Goal: Use online tool/utility: Utilize a website feature to perform a specific function

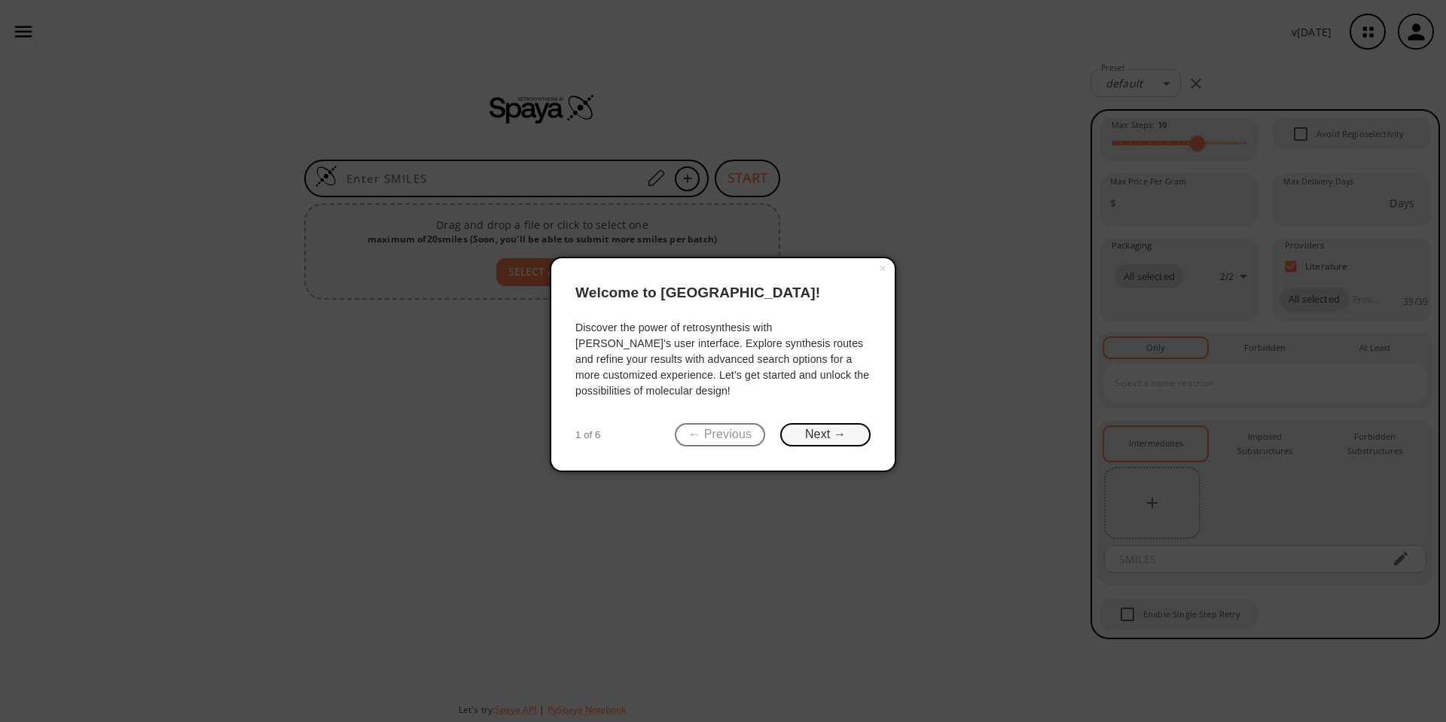
click at [813, 431] on button "Next →" at bounding box center [825, 434] width 90 height 23
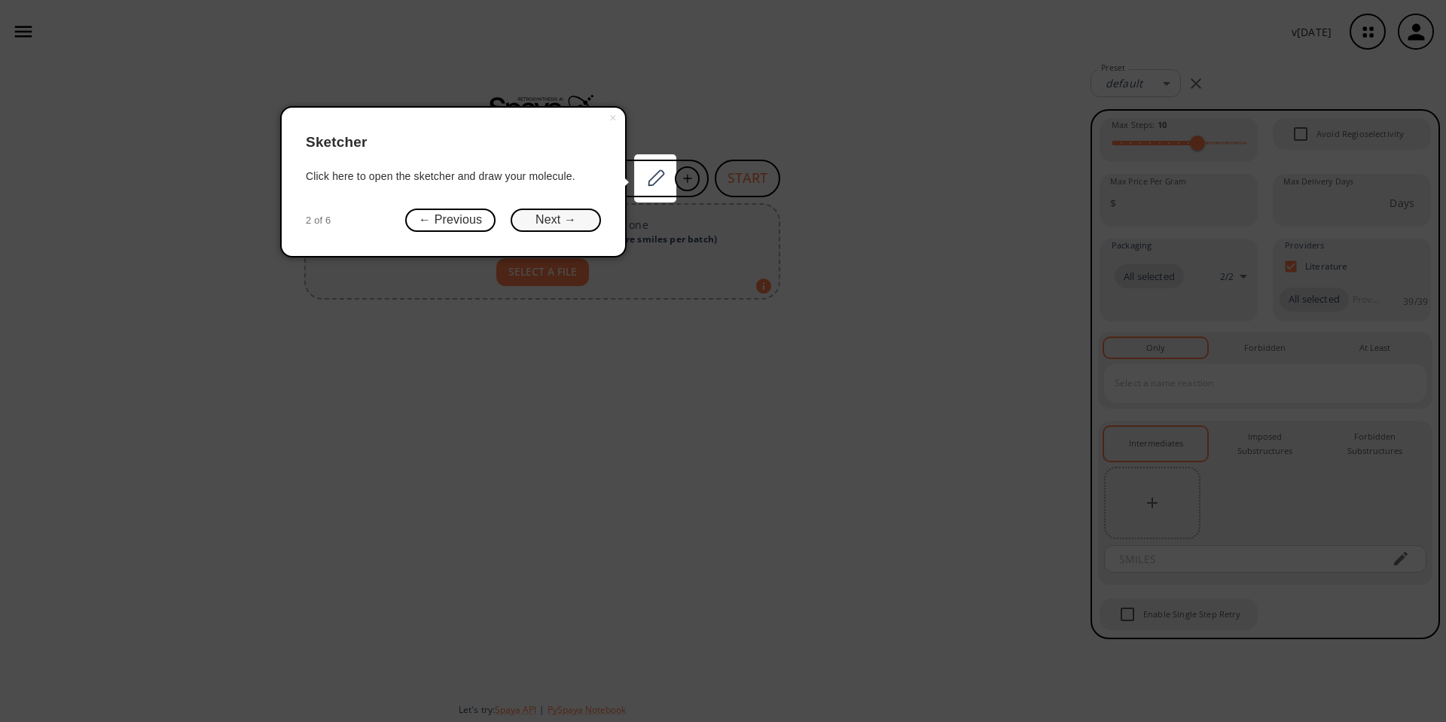
click at [562, 216] on button "Next →" at bounding box center [555, 220] width 90 height 23
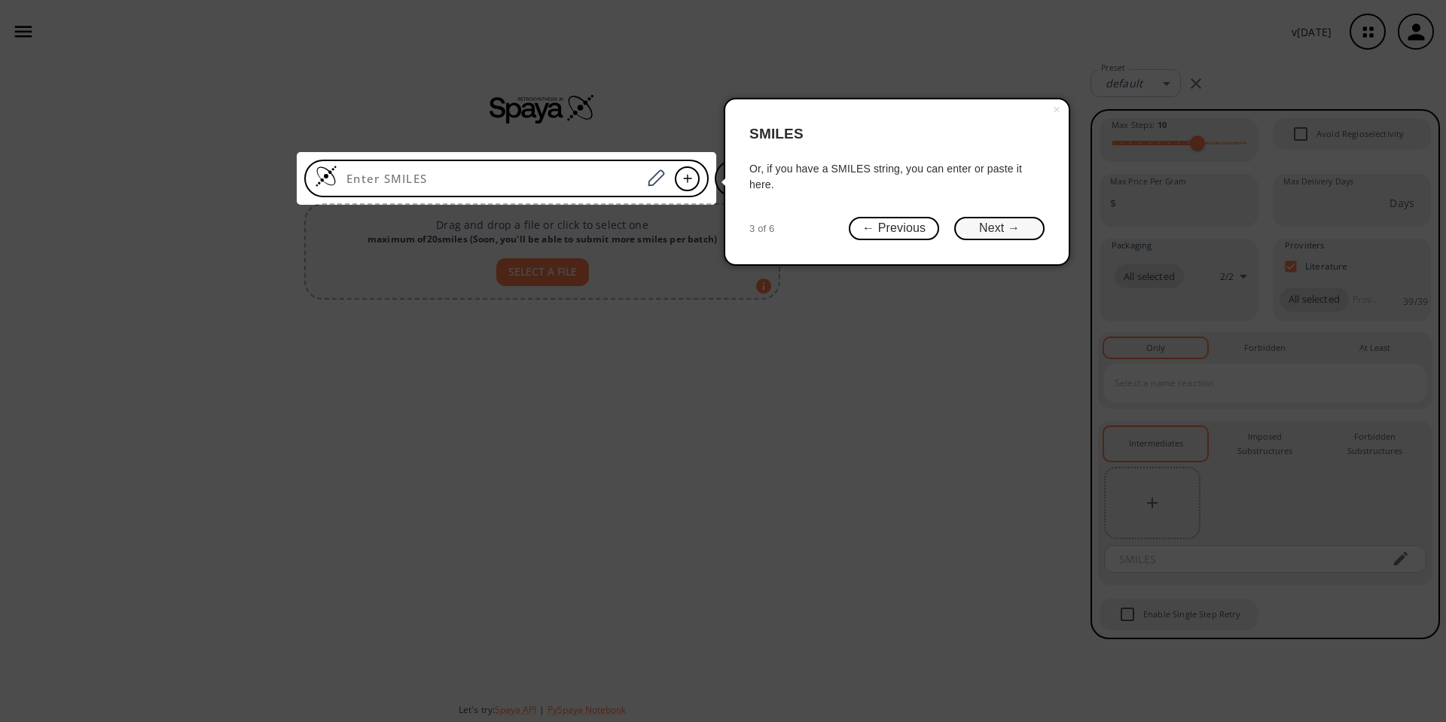
click at [992, 230] on button "Next →" at bounding box center [999, 228] width 90 height 23
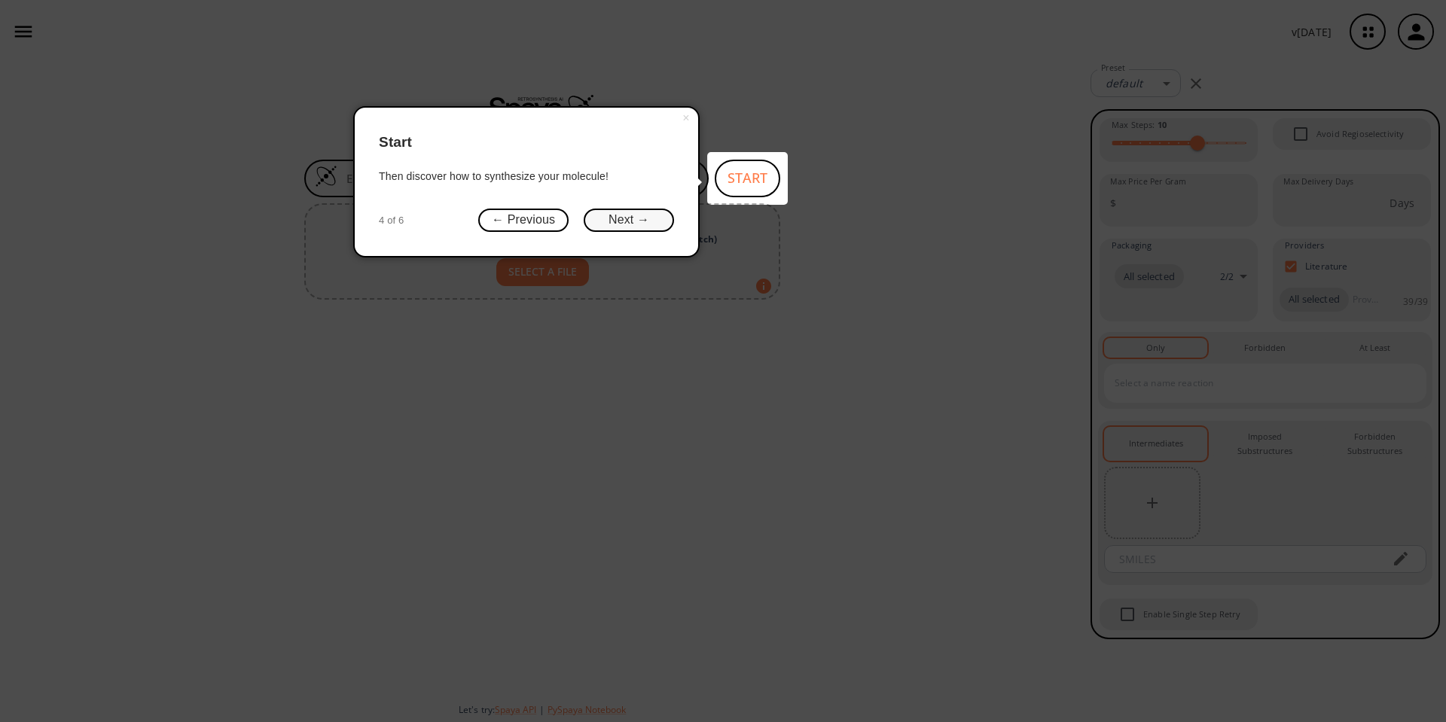
click at [623, 216] on button "Next →" at bounding box center [628, 220] width 90 height 23
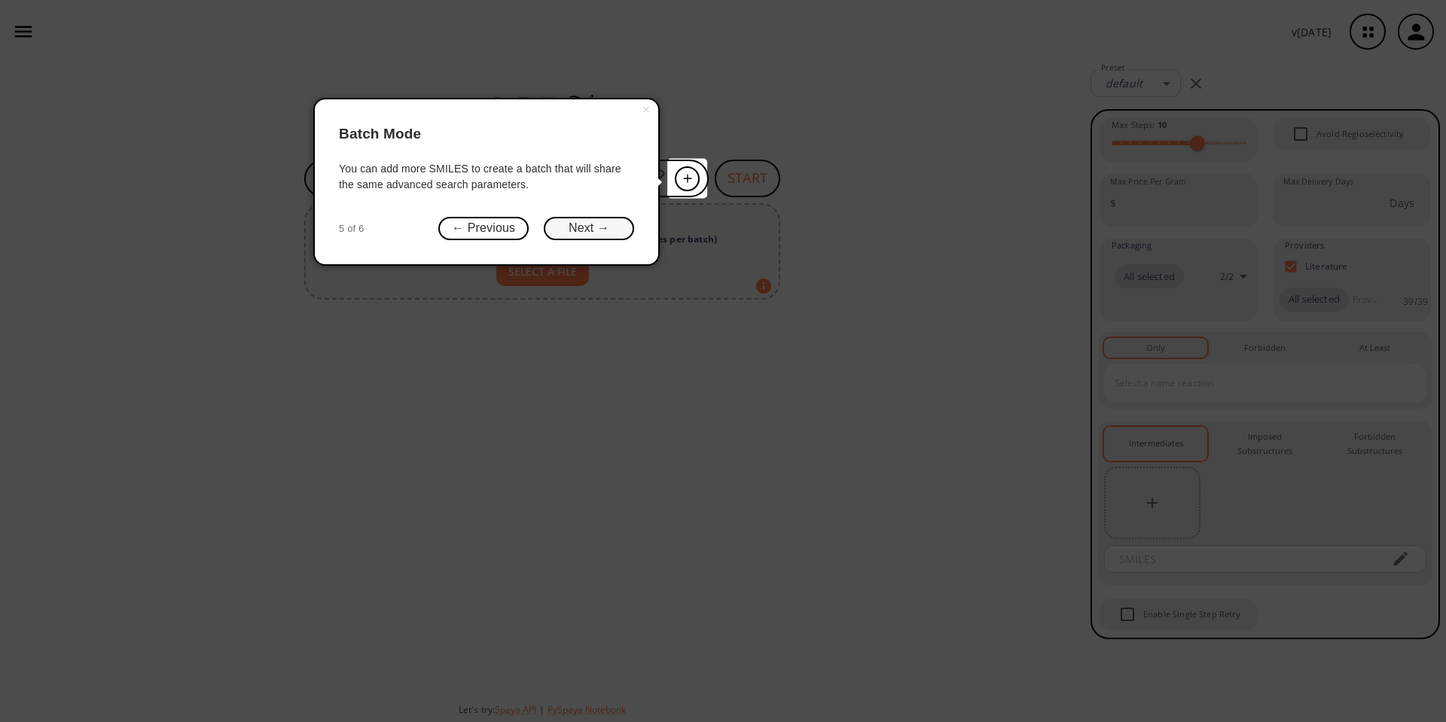
click at [616, 222] on button "Next →" at bounding box center [589, 228] width 90 height 23
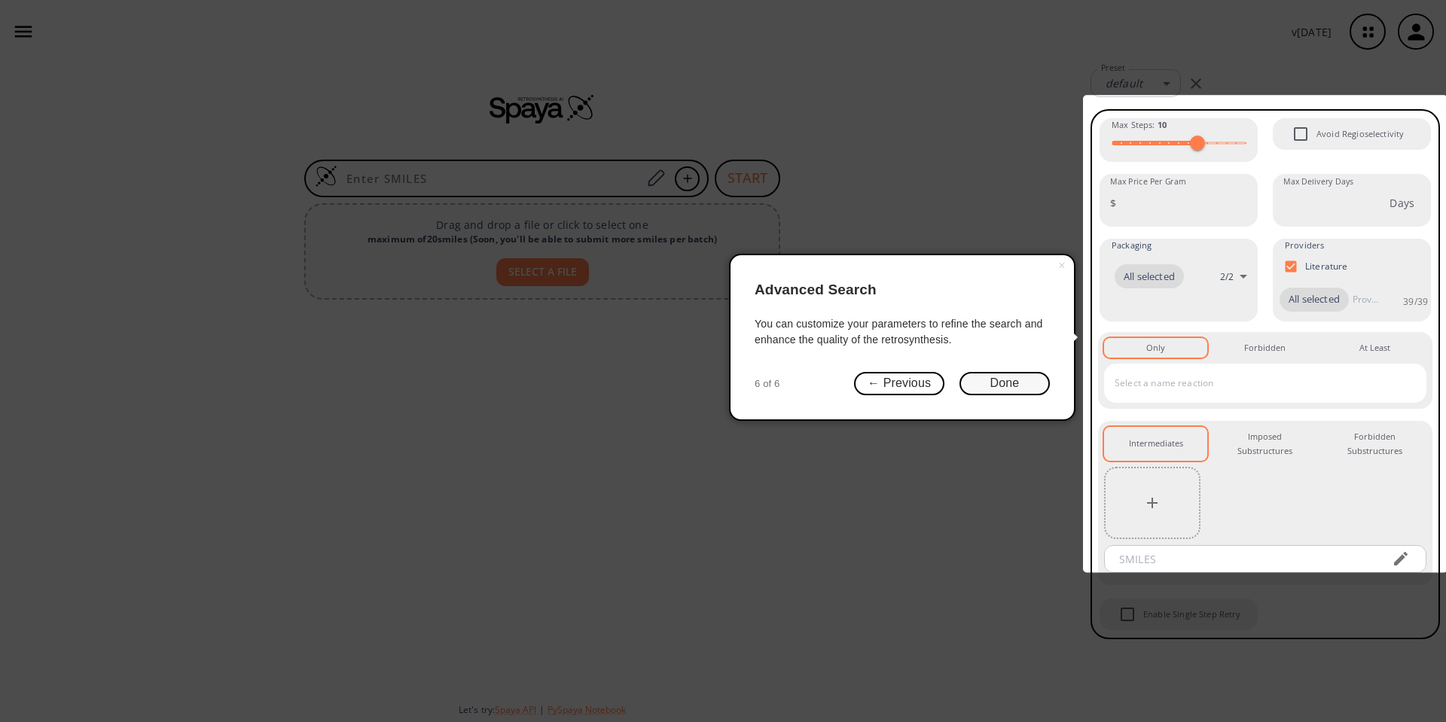
click at [998, 384] on button "Done" at bounding box center [1004, 383] width 90 height 23
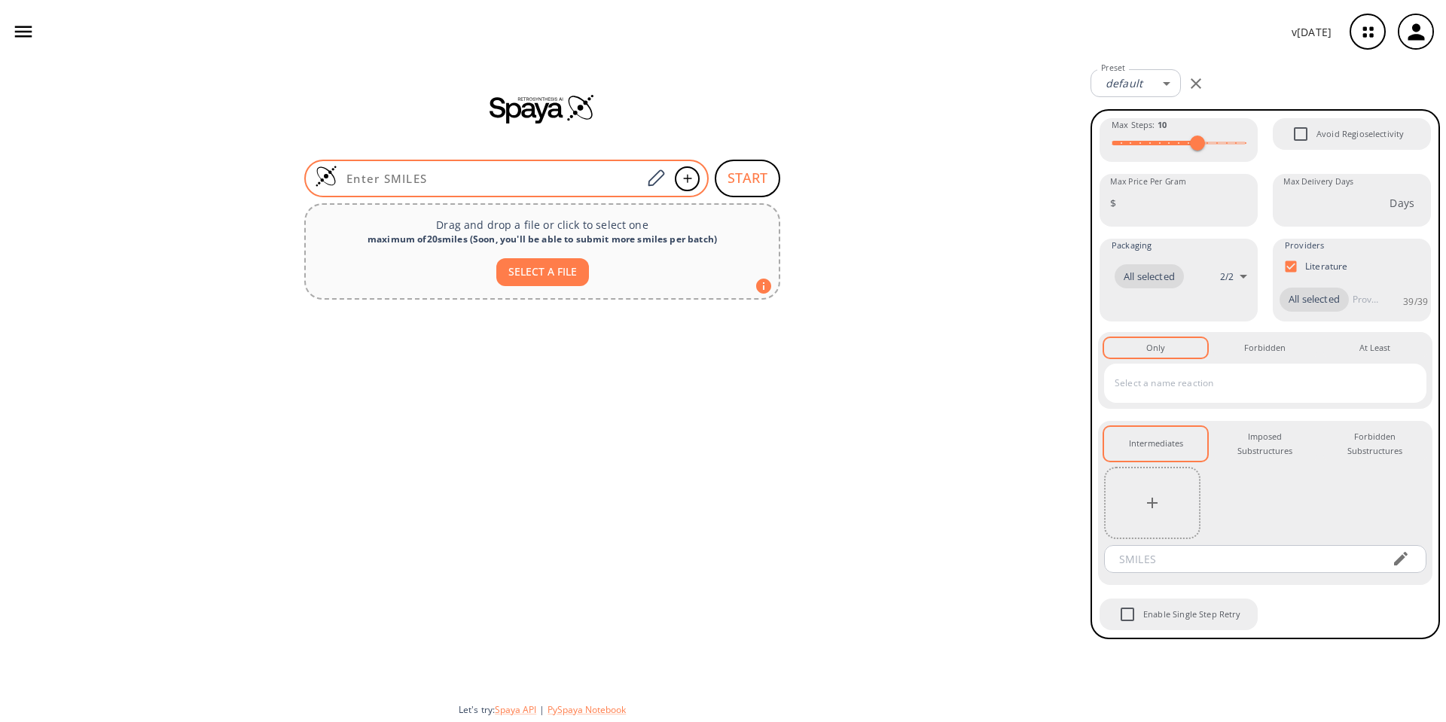
click at [556, 179] on input at bounding box center [489, 178] width 304 height 15
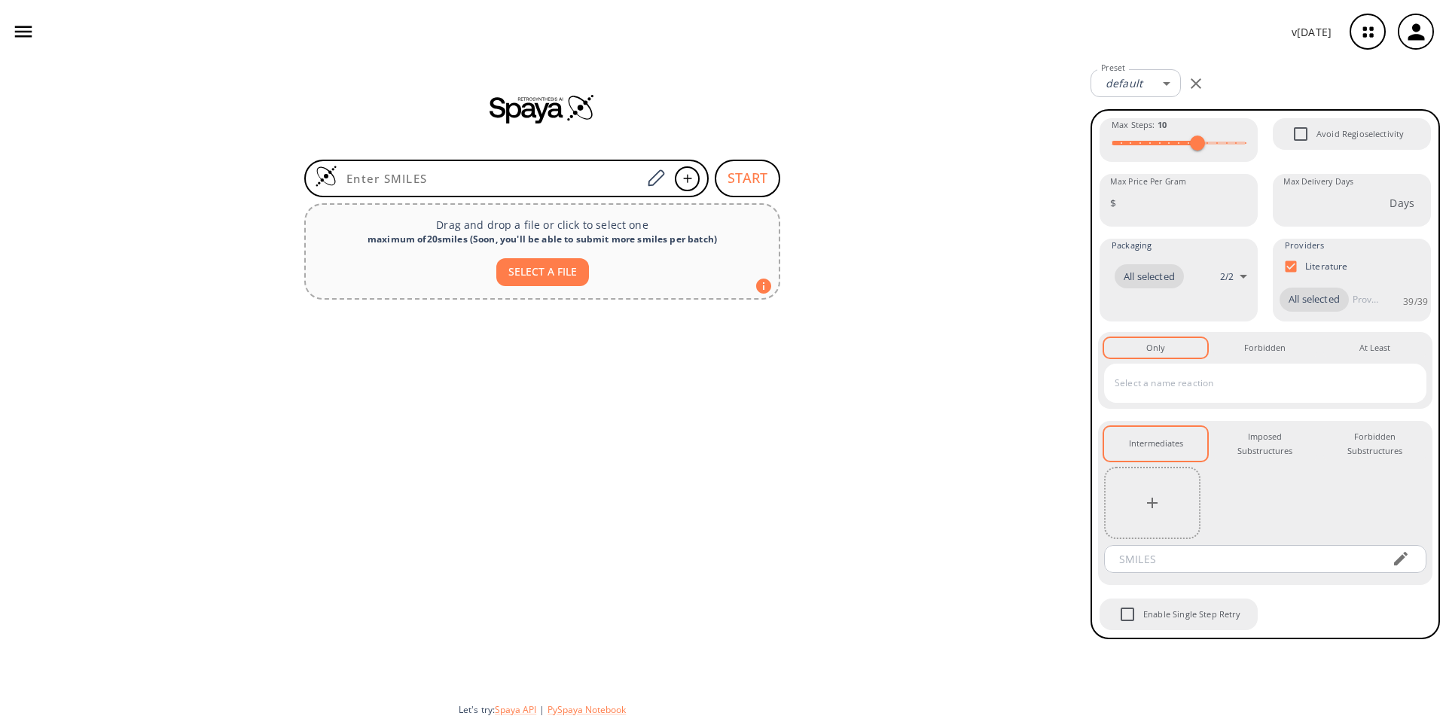
click at [195, 442] on div at bounding box center [542, 498] width 1084 height 385
click at [488, 41] on div "v 1.9.36" at bounding box center [723, 31] width 1446 height 63
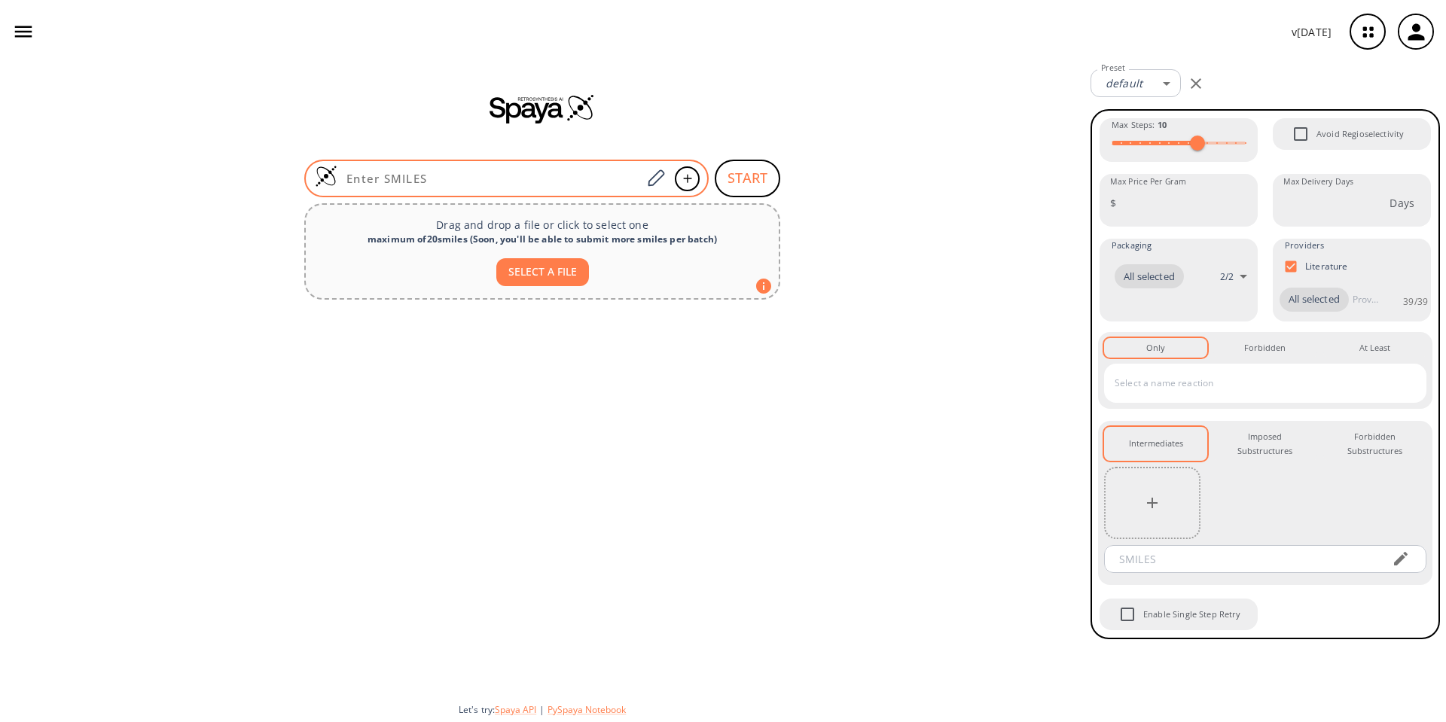
click at [462, 174] on input at bounding box center [489, 178] width 304 height 15
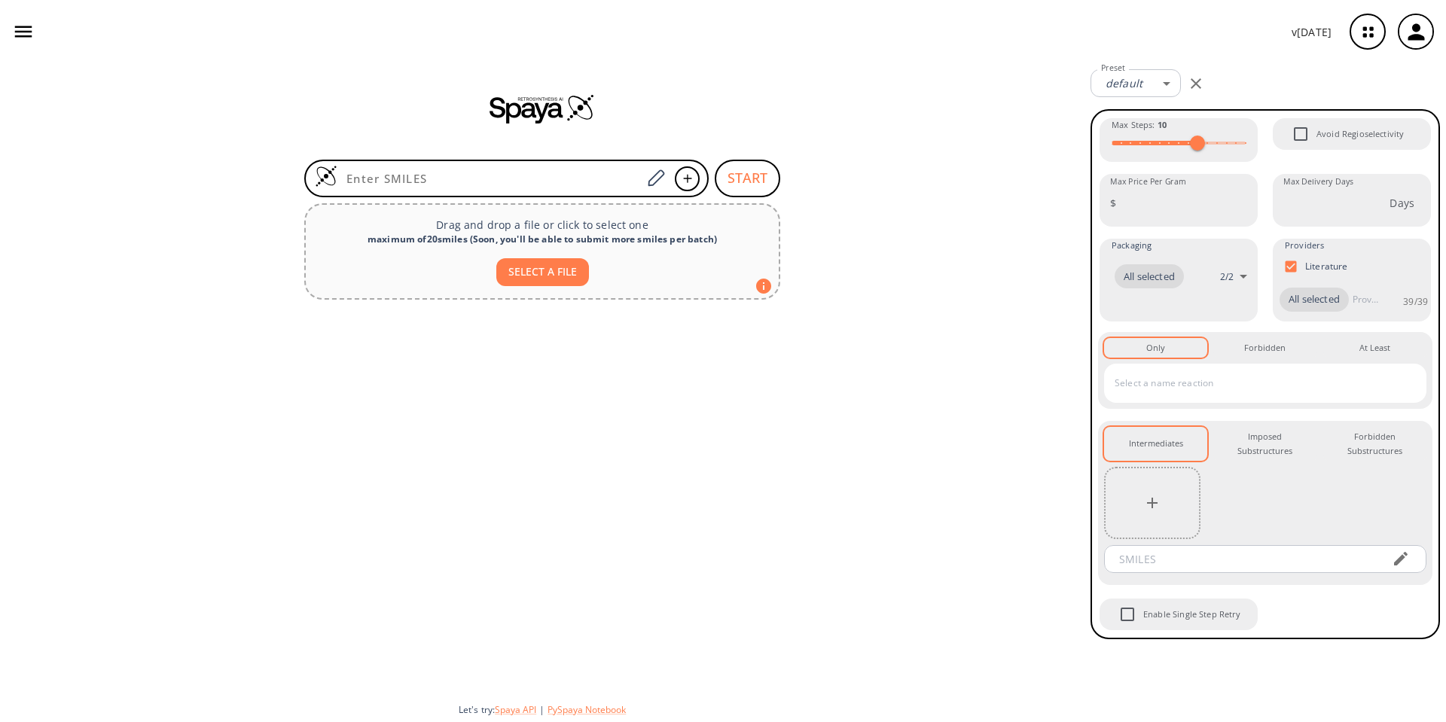
paste input "C=CC(C)CCC(O)C(O)(C)C"
type input "C=CC(C)CCC(O)C(O)(C)C"
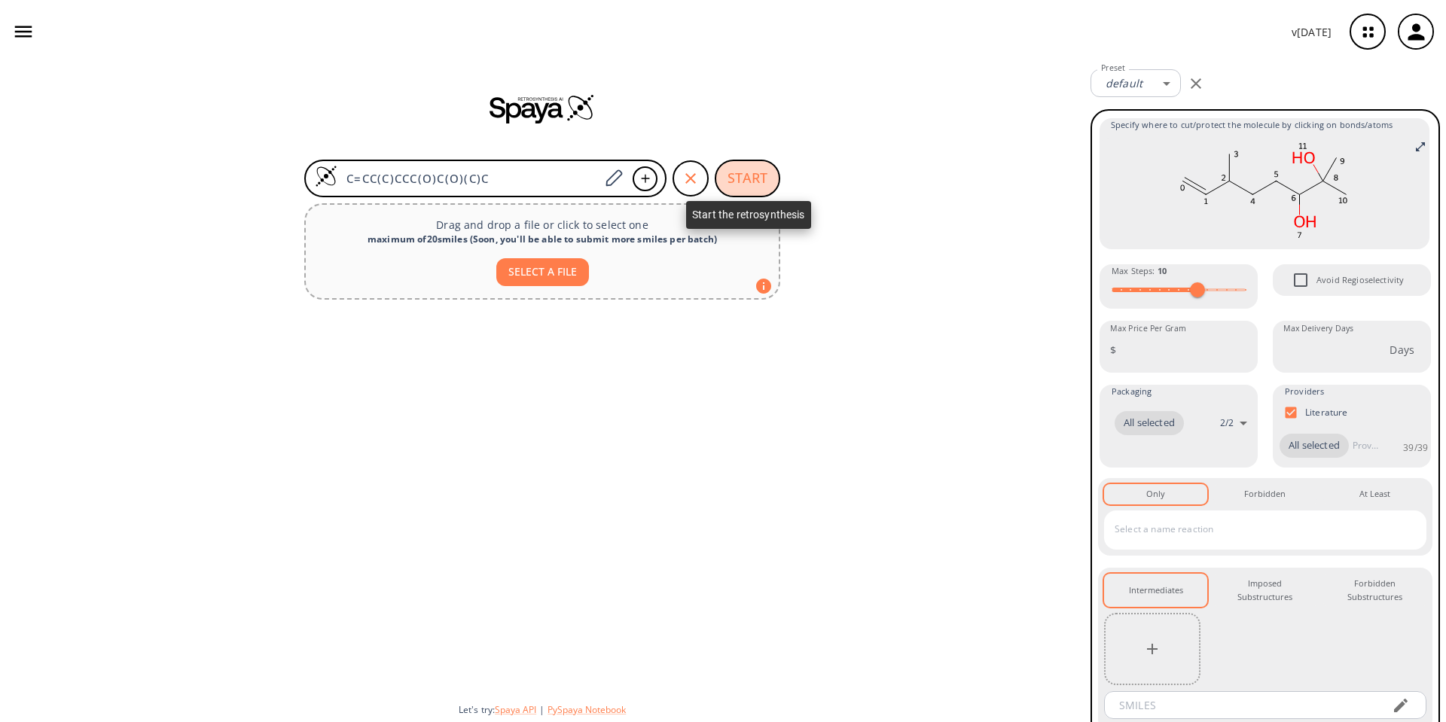
click at [763, 178] on button "START" at bounding box center [747, 179] width 66 height 38
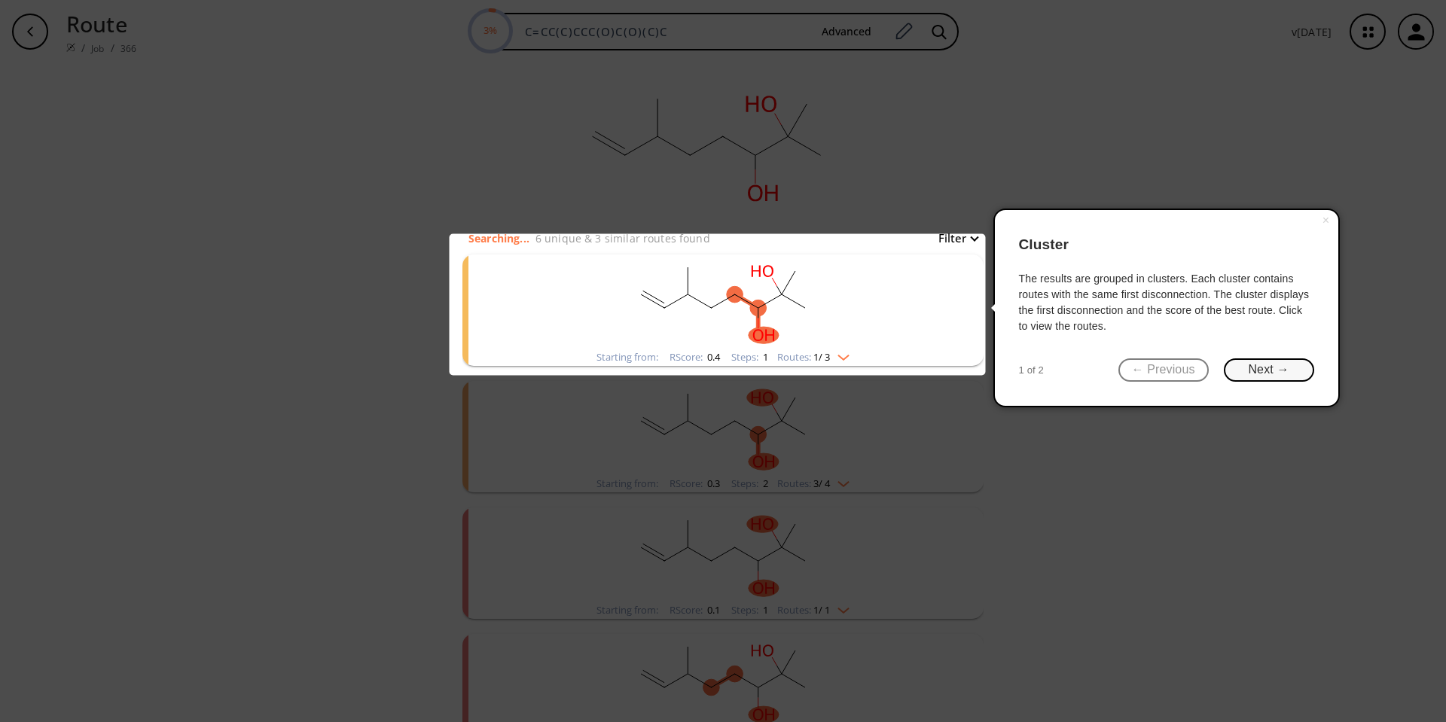
click at [1256, 370] on button "Next →" at bounding box center [1268, 369] width 90 height 23
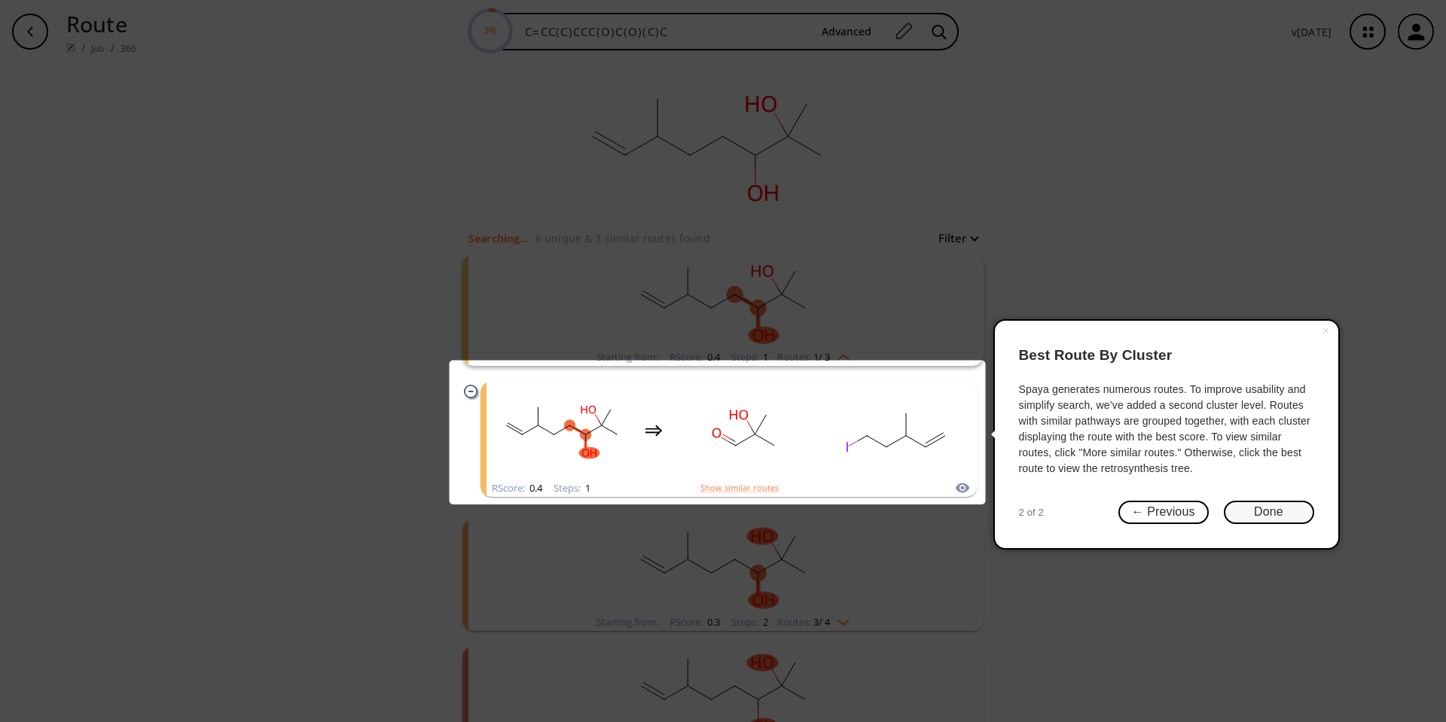
click at [1276, 513] on button "Done" at bounding box center [1268, 512] width 90 height 23
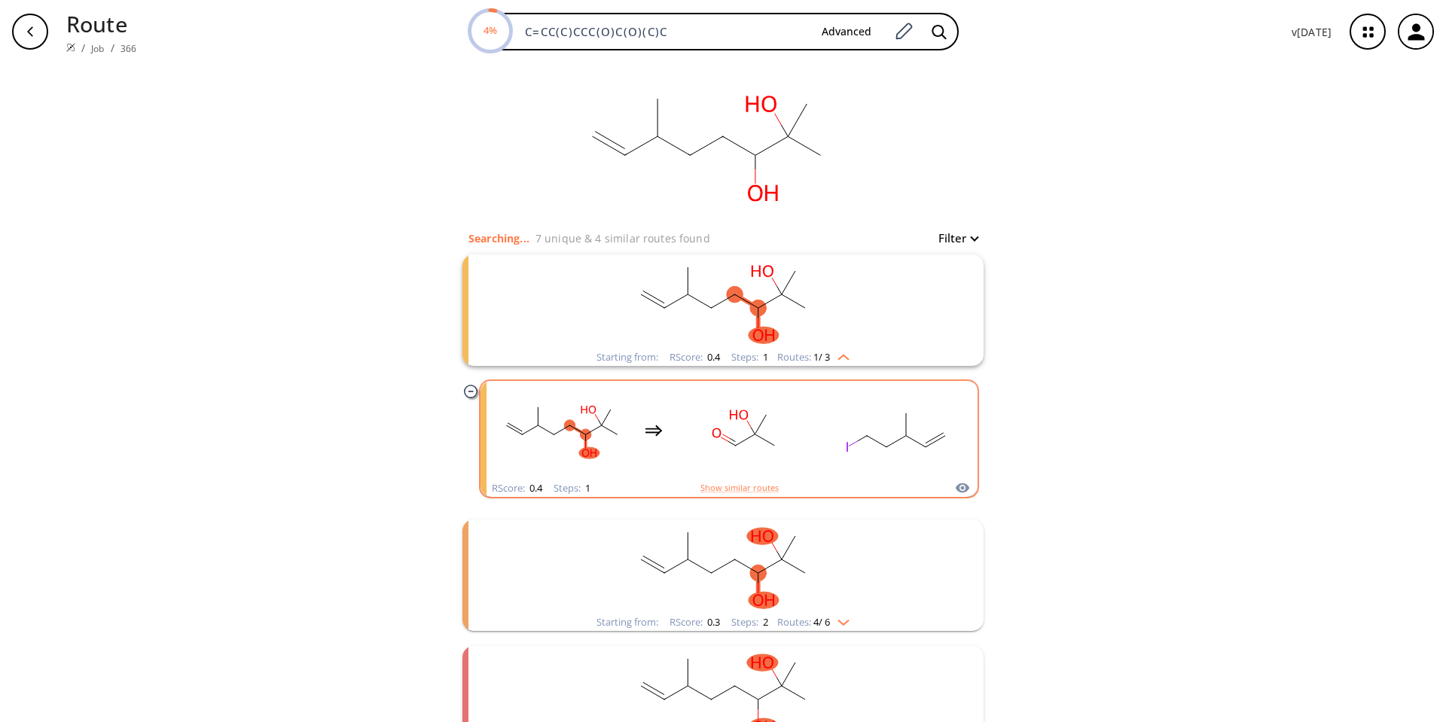
click at [818, 393] on div "clusters" at bounding box center [729, 430] width 470 height 99
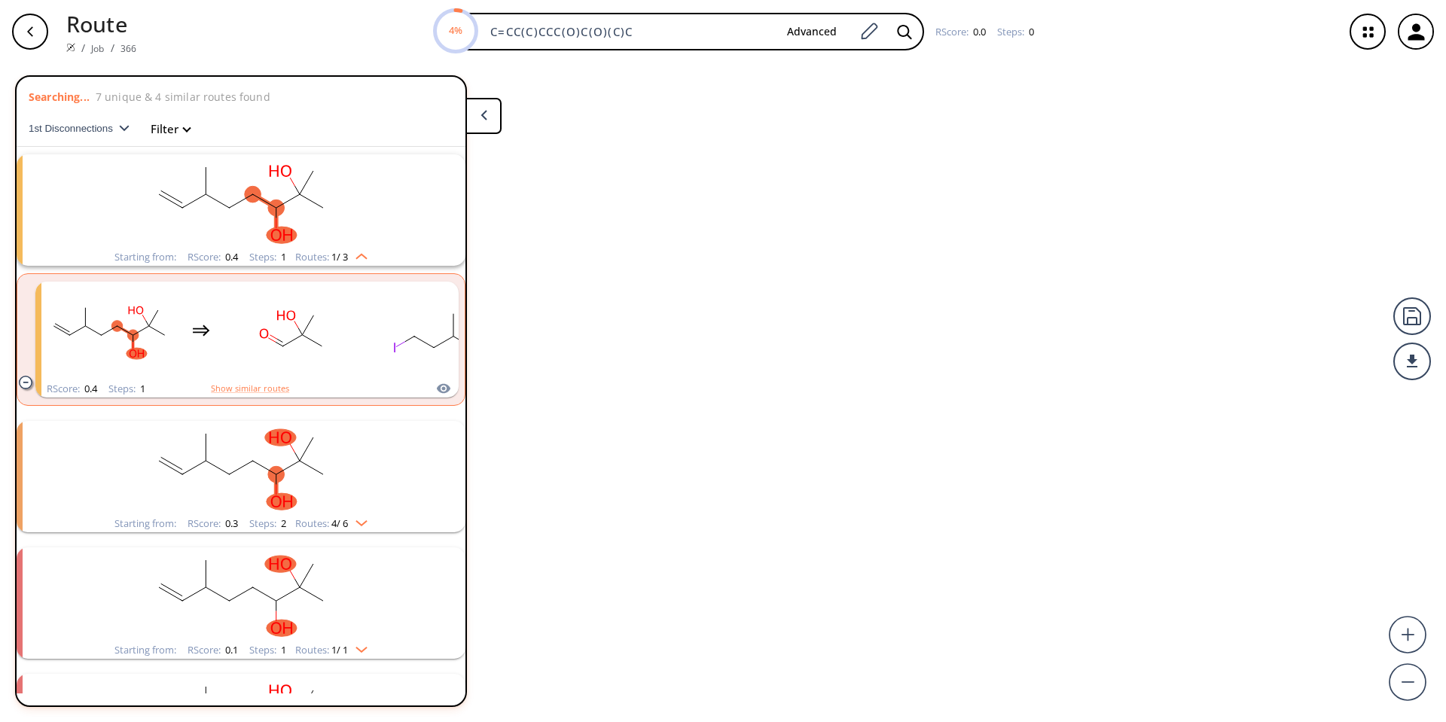
scroll to position [28, 0]
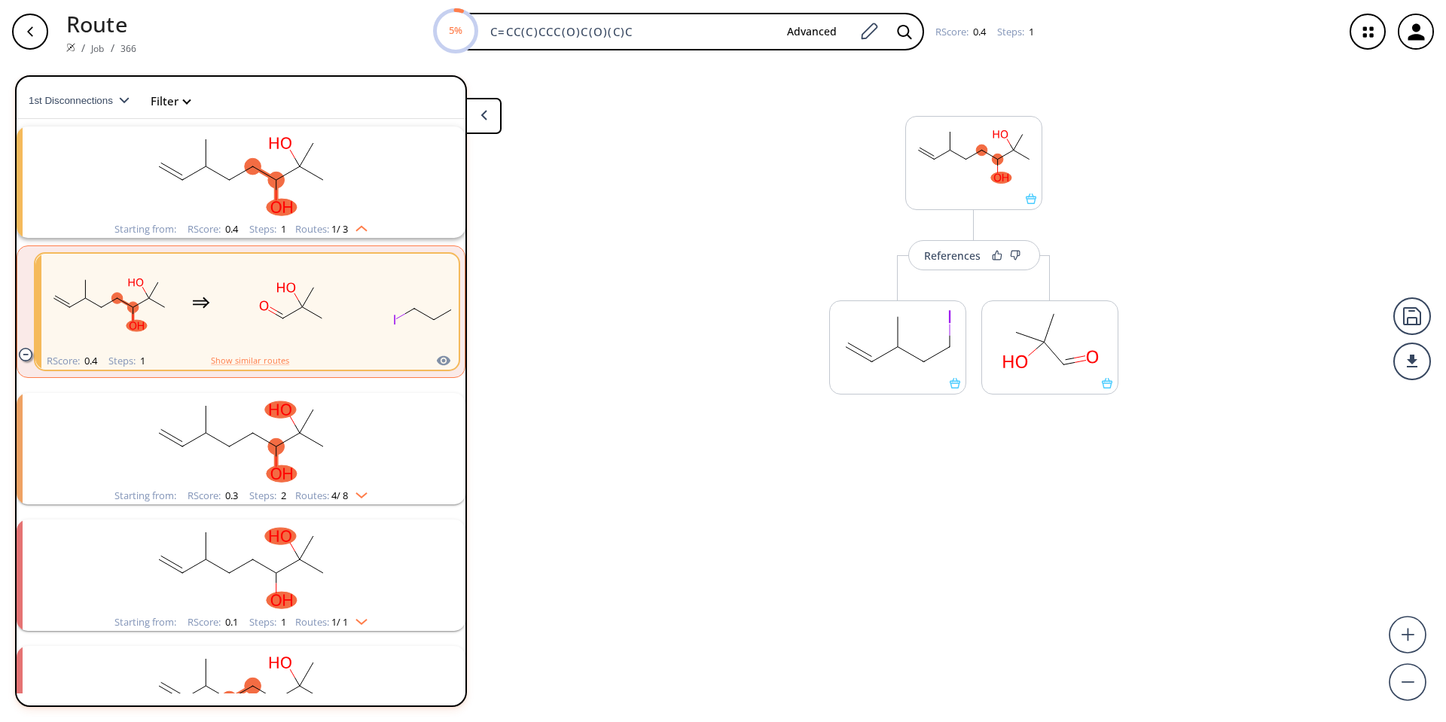
click at [243, 459] on rect "clusters" at bounding box center [240, 440] width 391 height 94
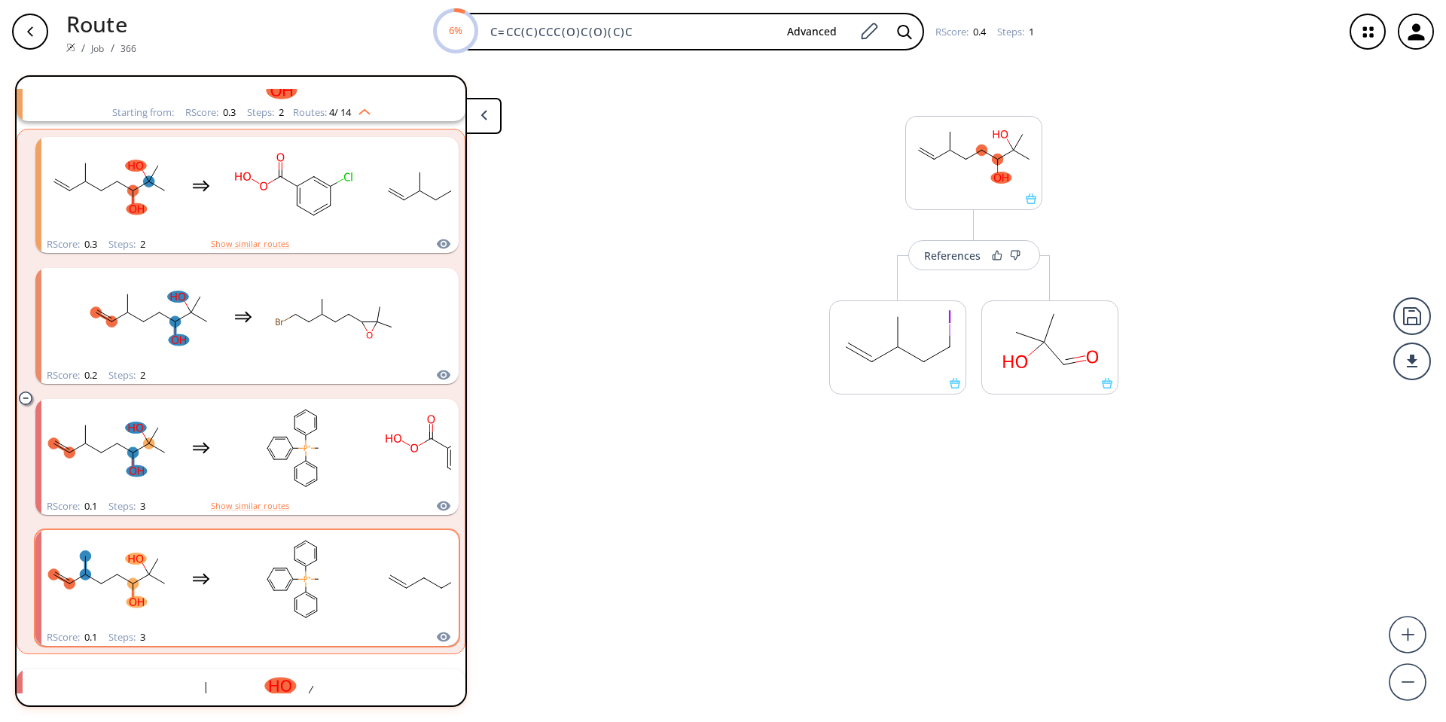
scroll to position [480, 0]
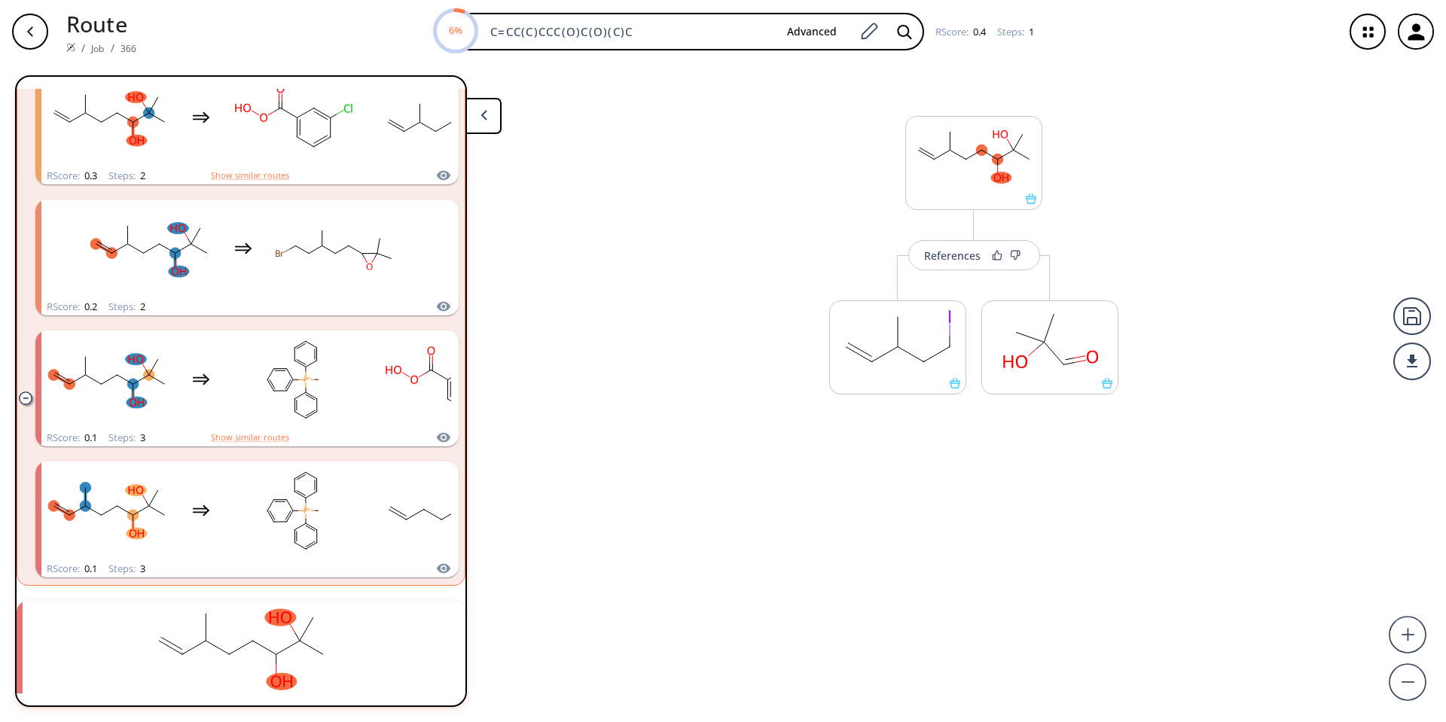
click at [312, 635] on rect "clusters" at bounding box center [240, 648] width 391 height 94
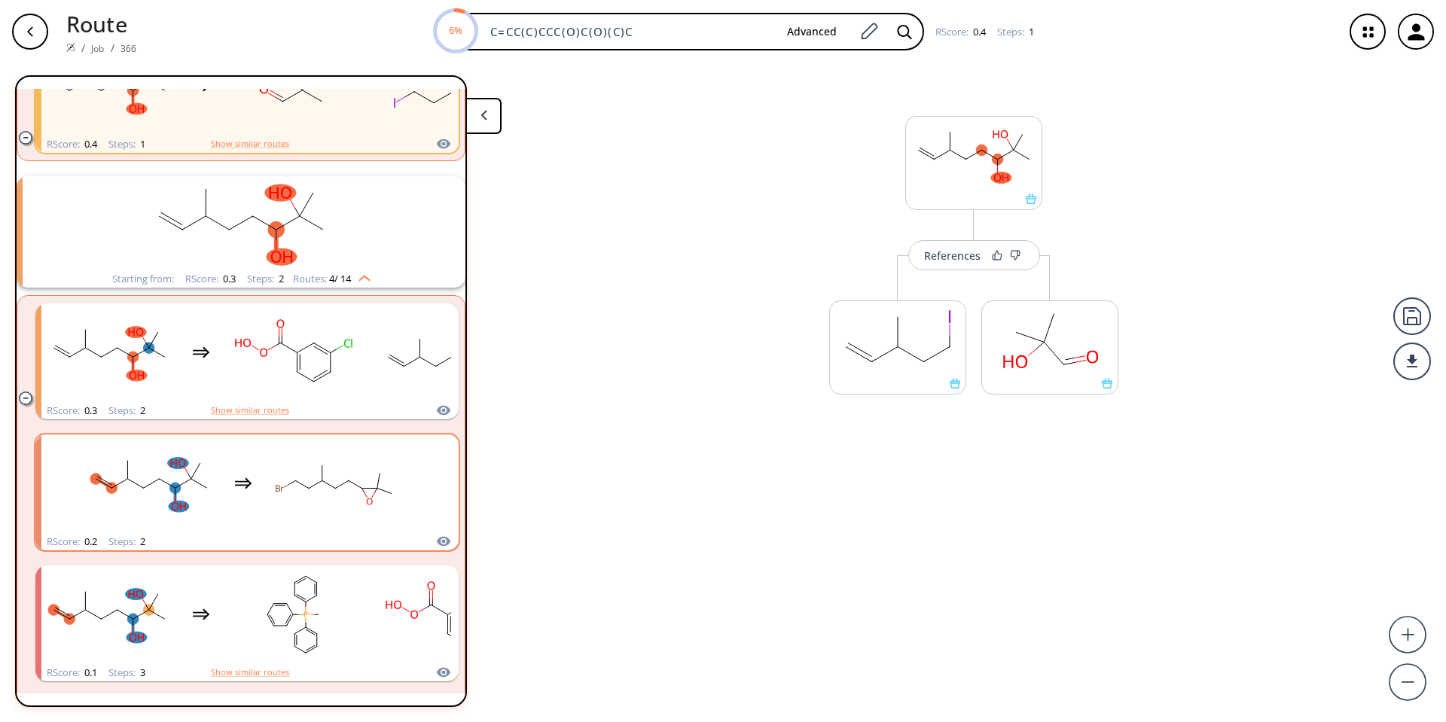
scroll to position [103, 0]
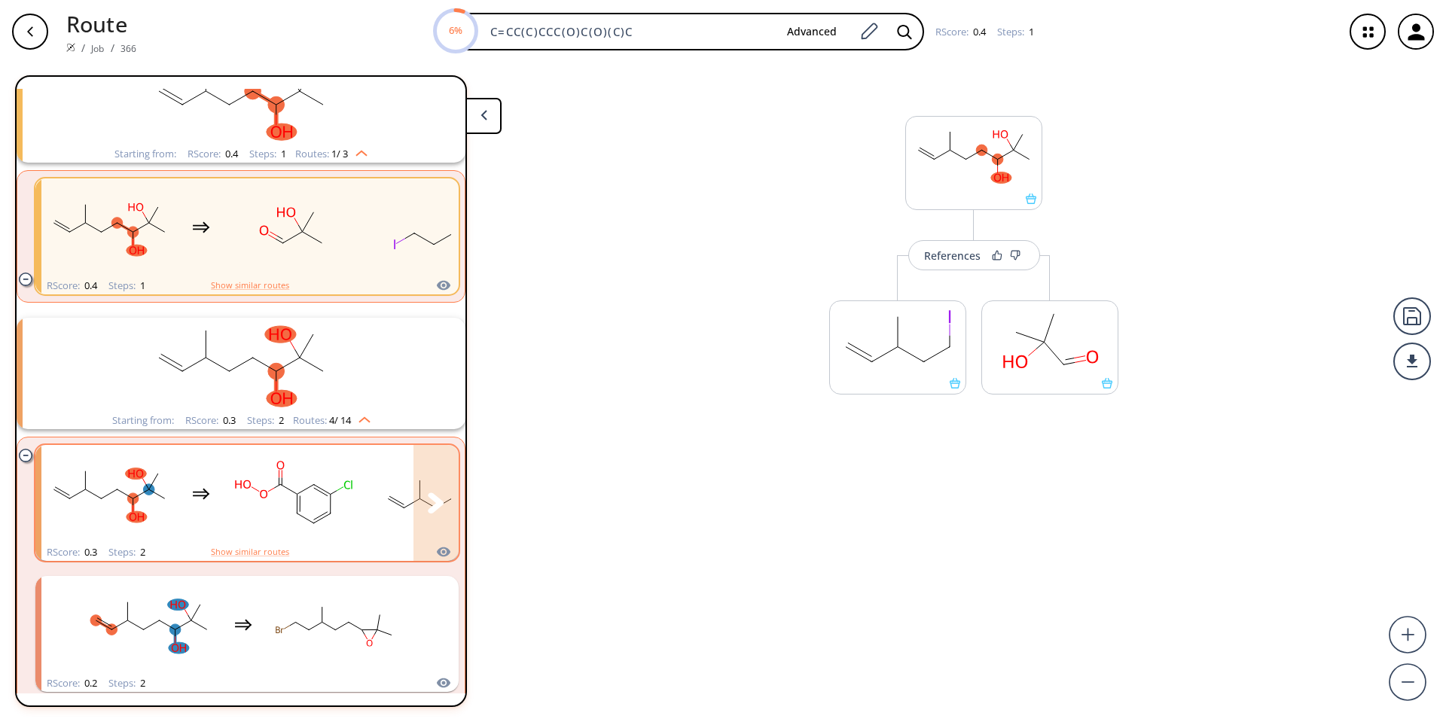
click at [281, 478] on ellipse "clusters" at bounding box center [280, 483] width 11 height 11
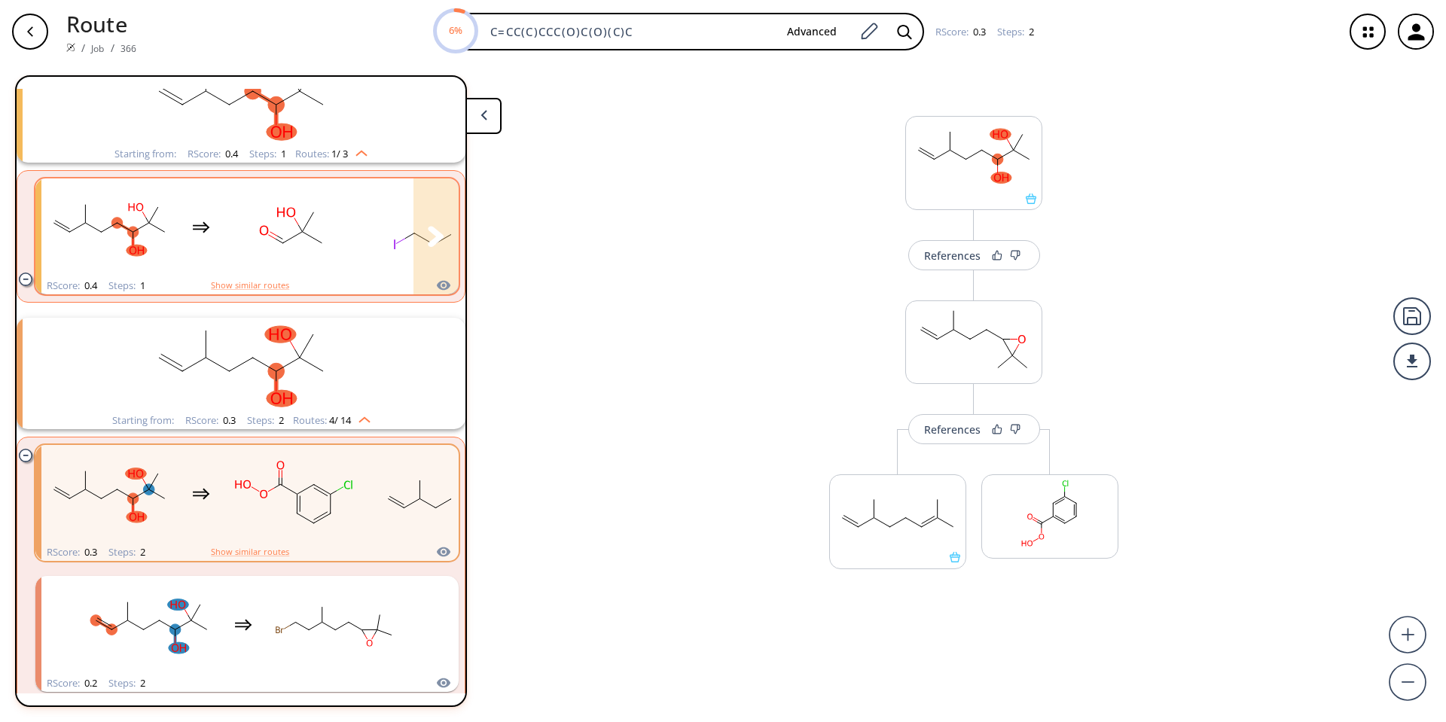
click at [288, 252] on rect "clusters" at bounding box center [293, 228] width 136 height 94
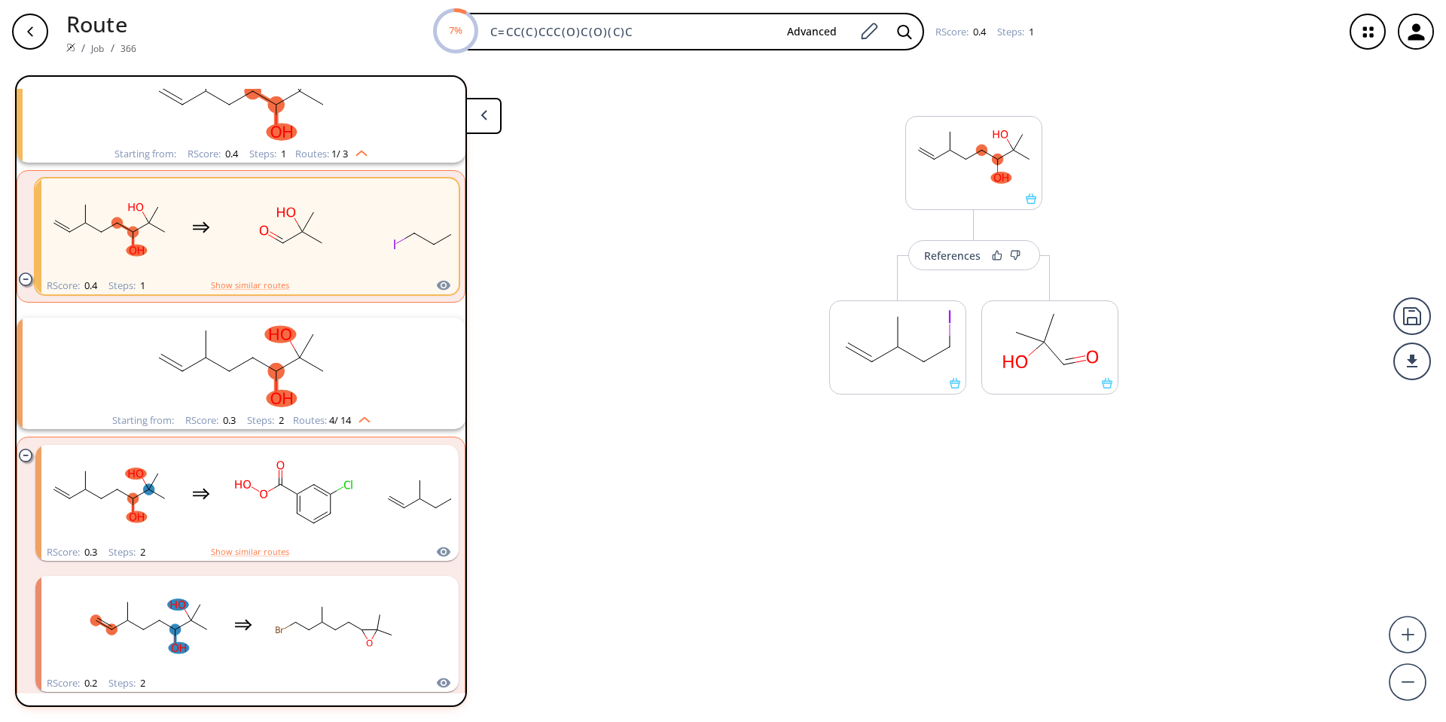
click at [297, 367] on rect "clusters" at bounding box center [240, 365] width 391 height 94
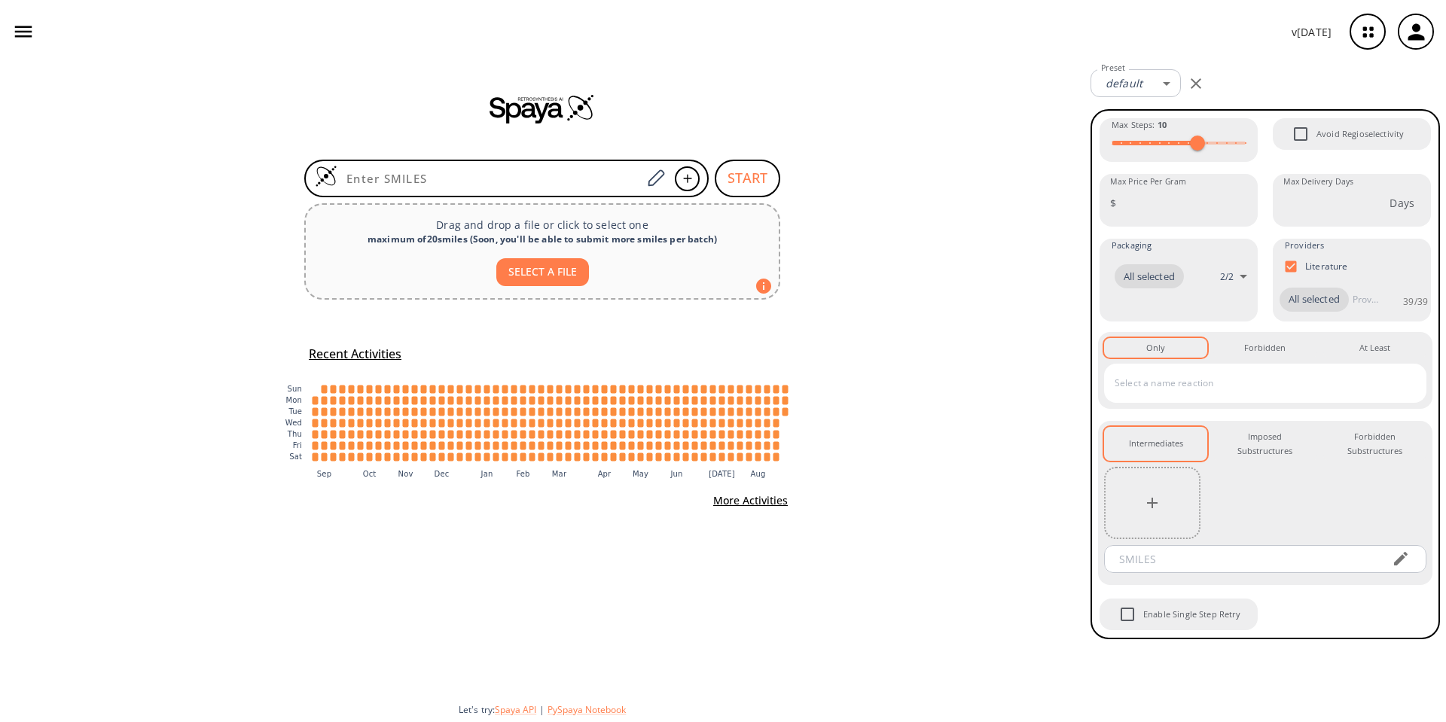
click at [496, 182] on input at bounding box center [489, 178] width 304 height 15
click at [513, 39] on div "v 1.9.36" at bounding box center [723, 31] width 1446 height 63
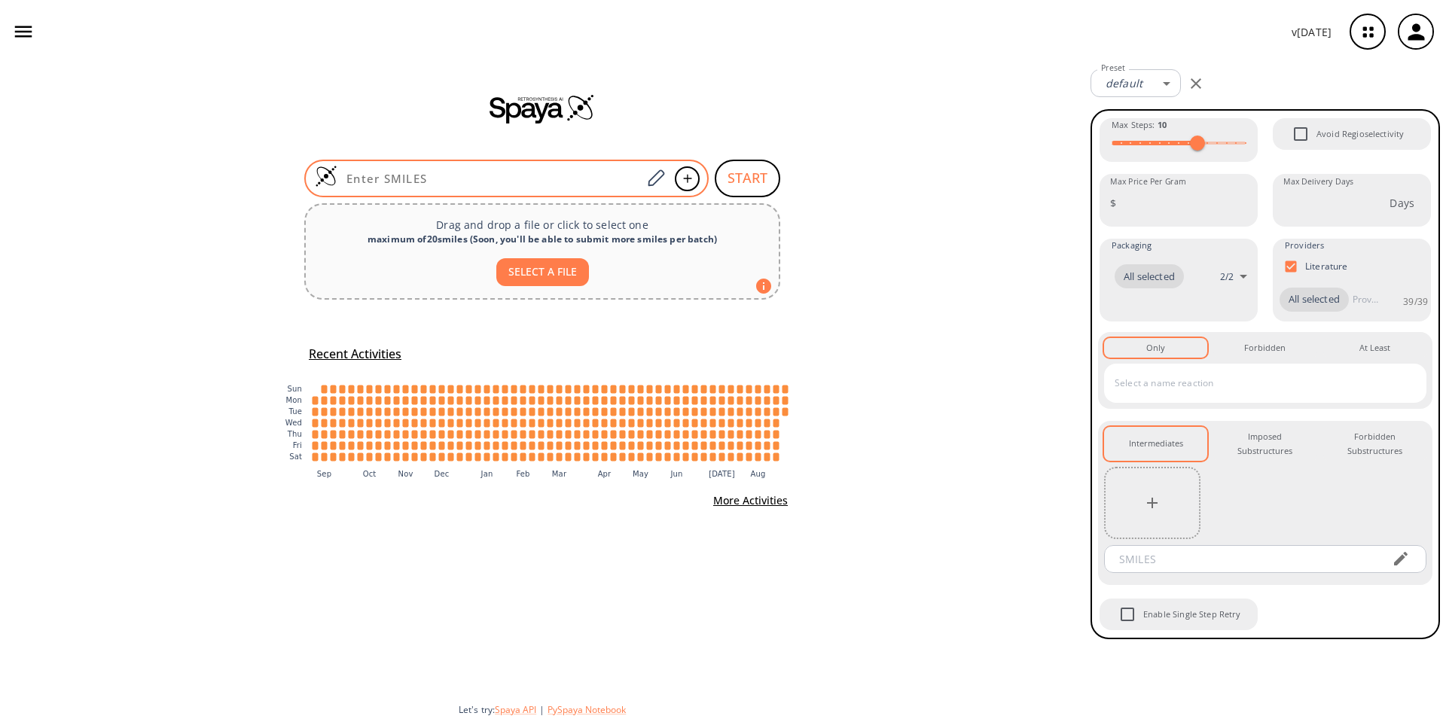
click at [474, 166] on div at bounding box center [506, 179] width 404 height 38
paste input "OC1=C(O)C=C(/C=C/C(NCCC2=CC=C(O)C=C2)=O)C=C1"
type input "OC1=C(O)C=C(/C=C/C(NCCC2=CC=C(O)C=C2)=O)C=C1"
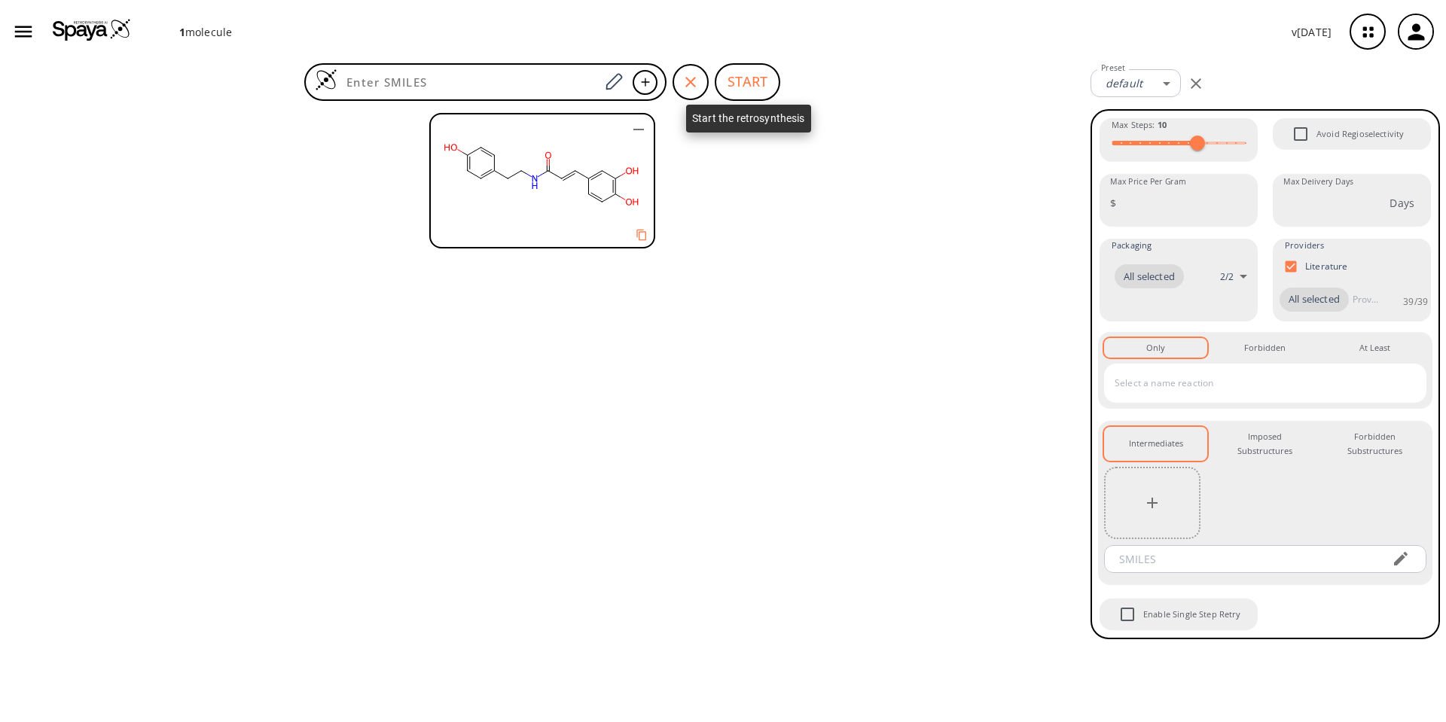
click at [761, 80] on button "START" at bounding box center [747, 82] width 66 height 38
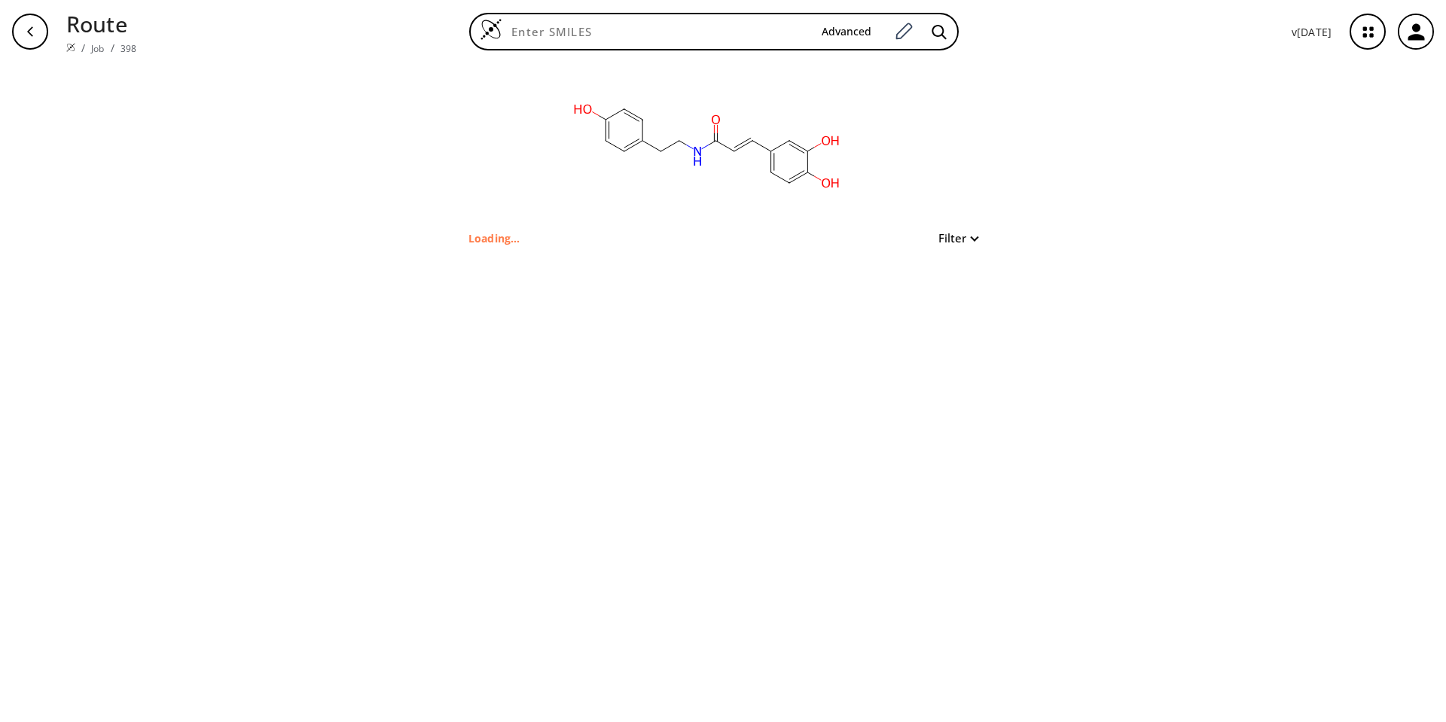
click at [973, 237] on button "Filter" at bounding box center [953, 238] width 48 height 11
click at [947, 294] on span "7" at bounding box center [953, 297] width 101 height 23
type input "3"
drag, startPoint x: 947, startPoint y: 294, endPoint x: 919, endPoint y: 296, distance: 27.9
click at [919, 296] on span "3" at bounding box center [916, 297] width 15 height 15
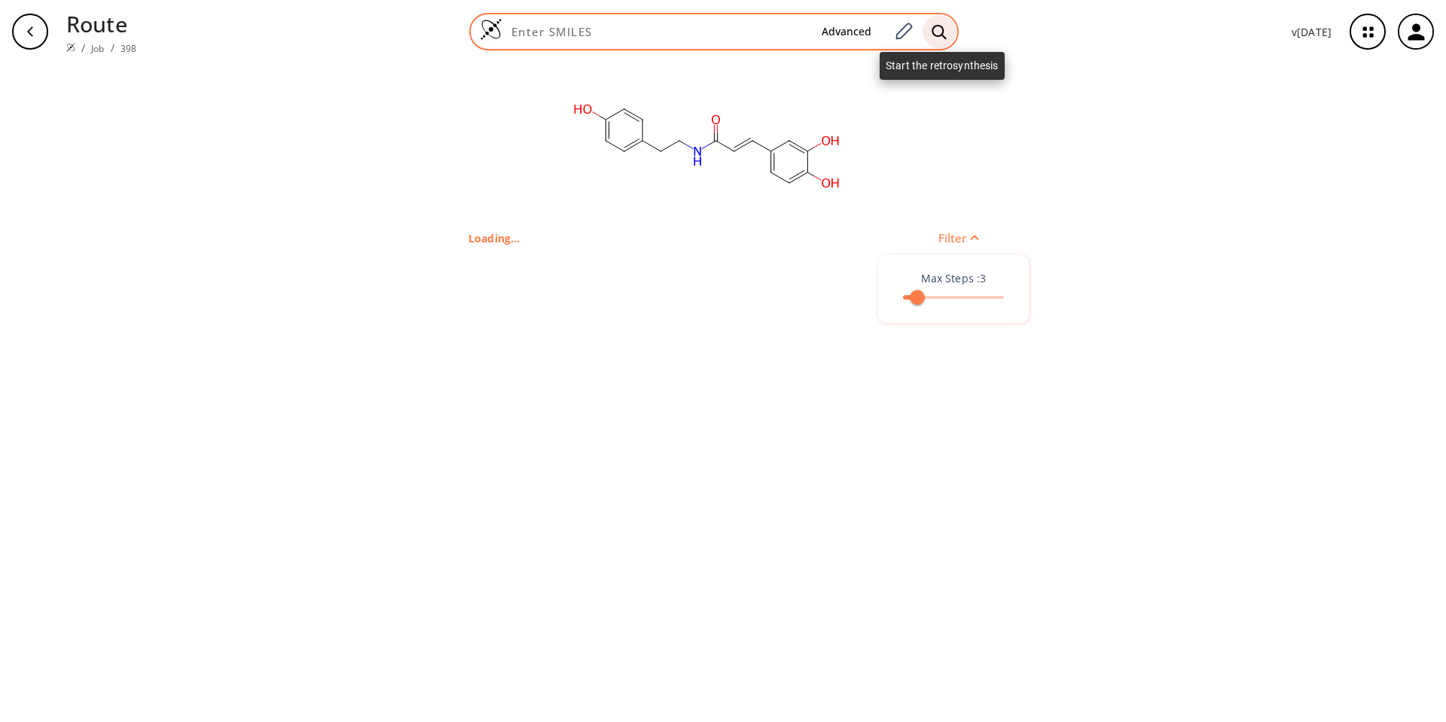
click at [936, 35] on icon at bounding box center [938, 32] width 15 height 16
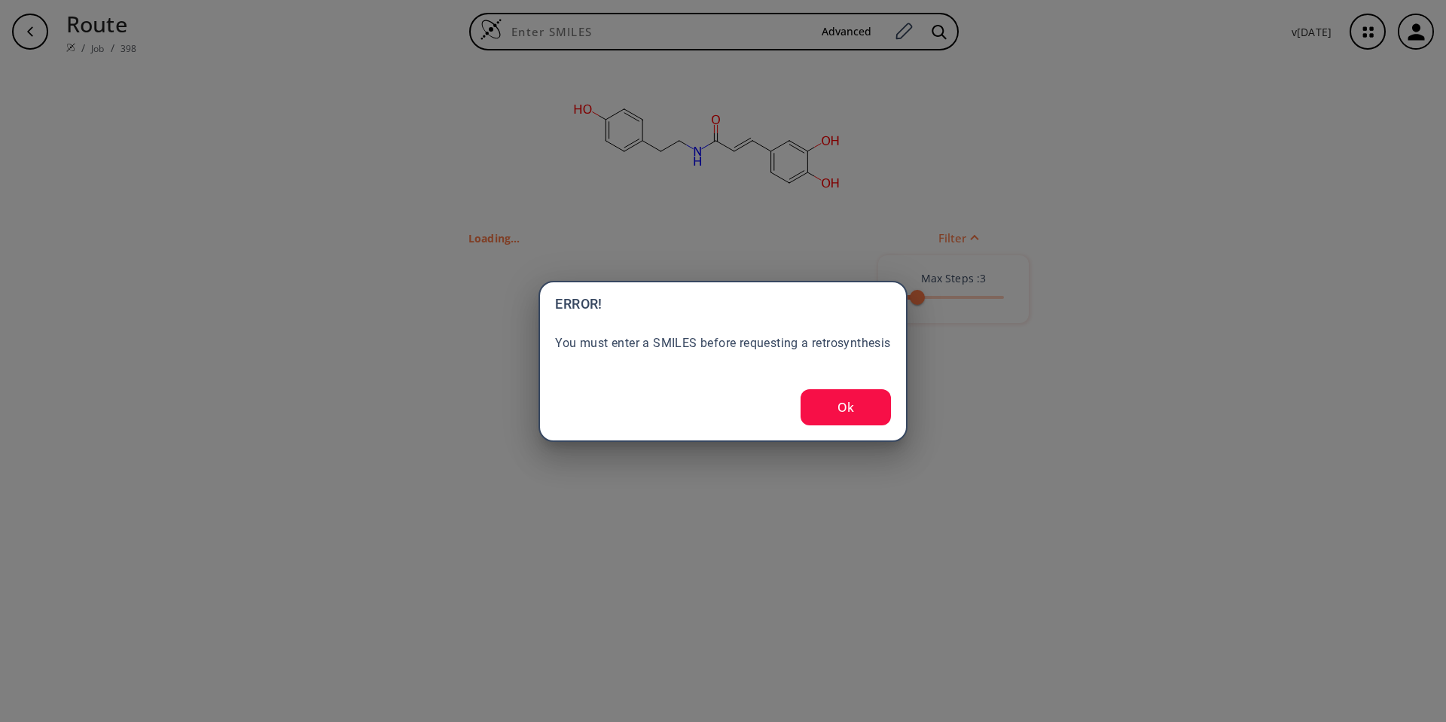
click at [844, 402] on button "Ok" at bounding box center [845, 407] width 90 height 36
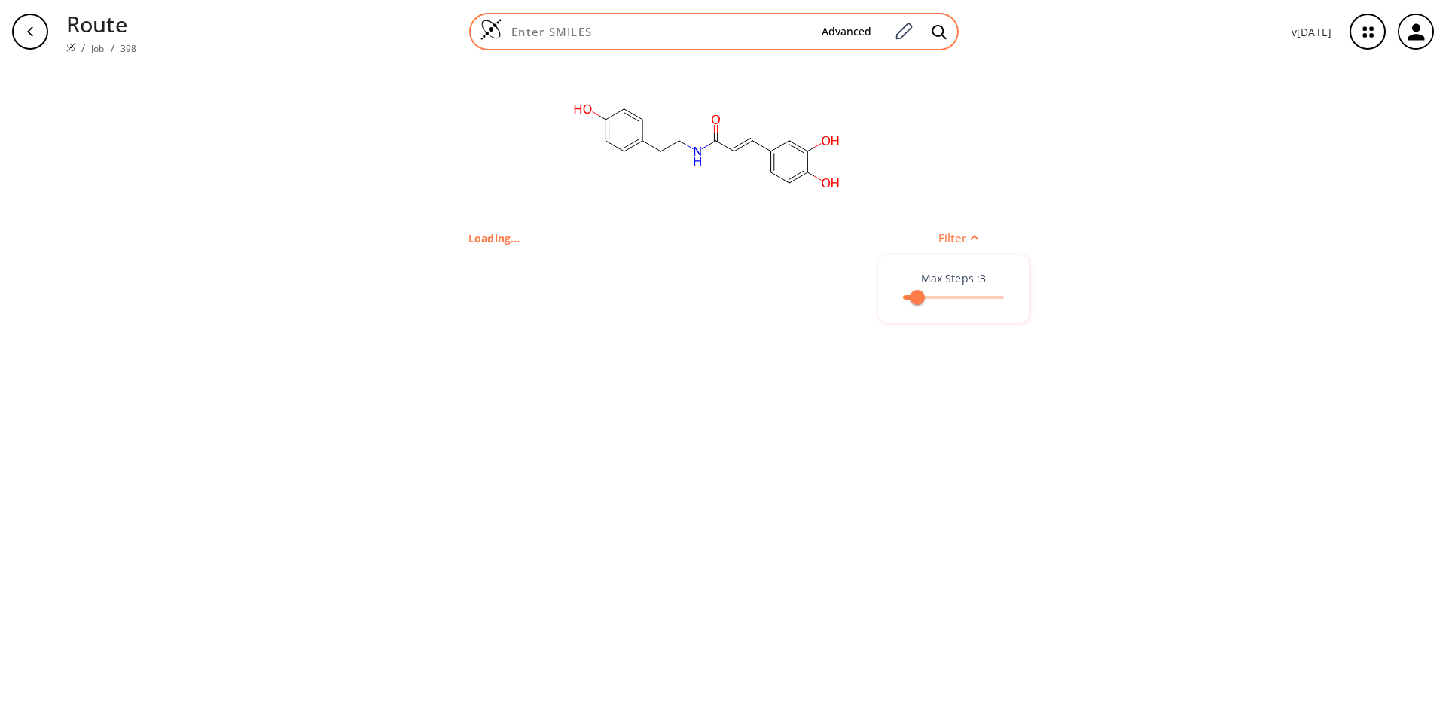
click at [699, 39] on div "Advanced" at bounding box center [713, 32] width 489 height 38
paste input "OC1=C(O)C=C(/C=C/C(NCCC2=CC=C(O)C=C2)=O)C=C1"
type input "OC1=C(O)C=C(/C=C/C(NCCC2=CC=C(O)C=C2)=O)C=C1"
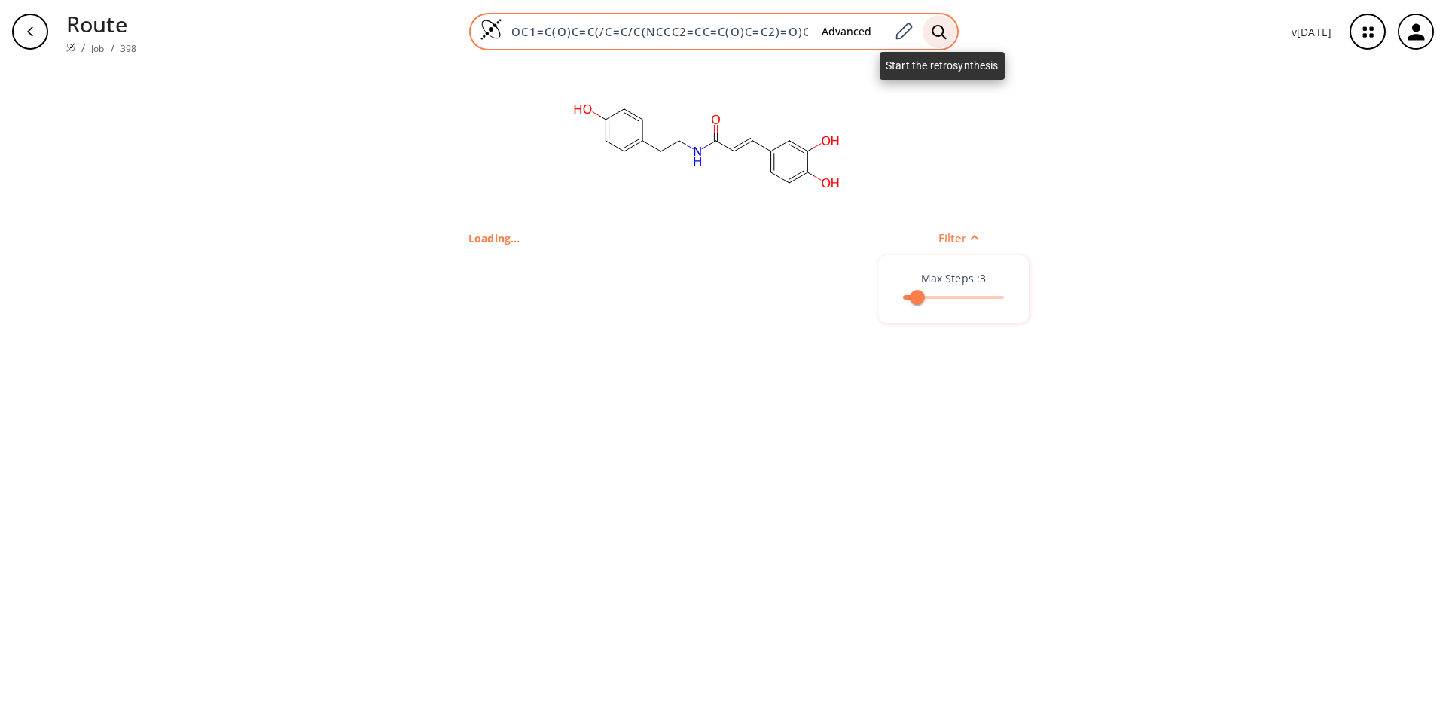
click at [935, 32] on icon at bounding box center [938, 31] width 14 height 14
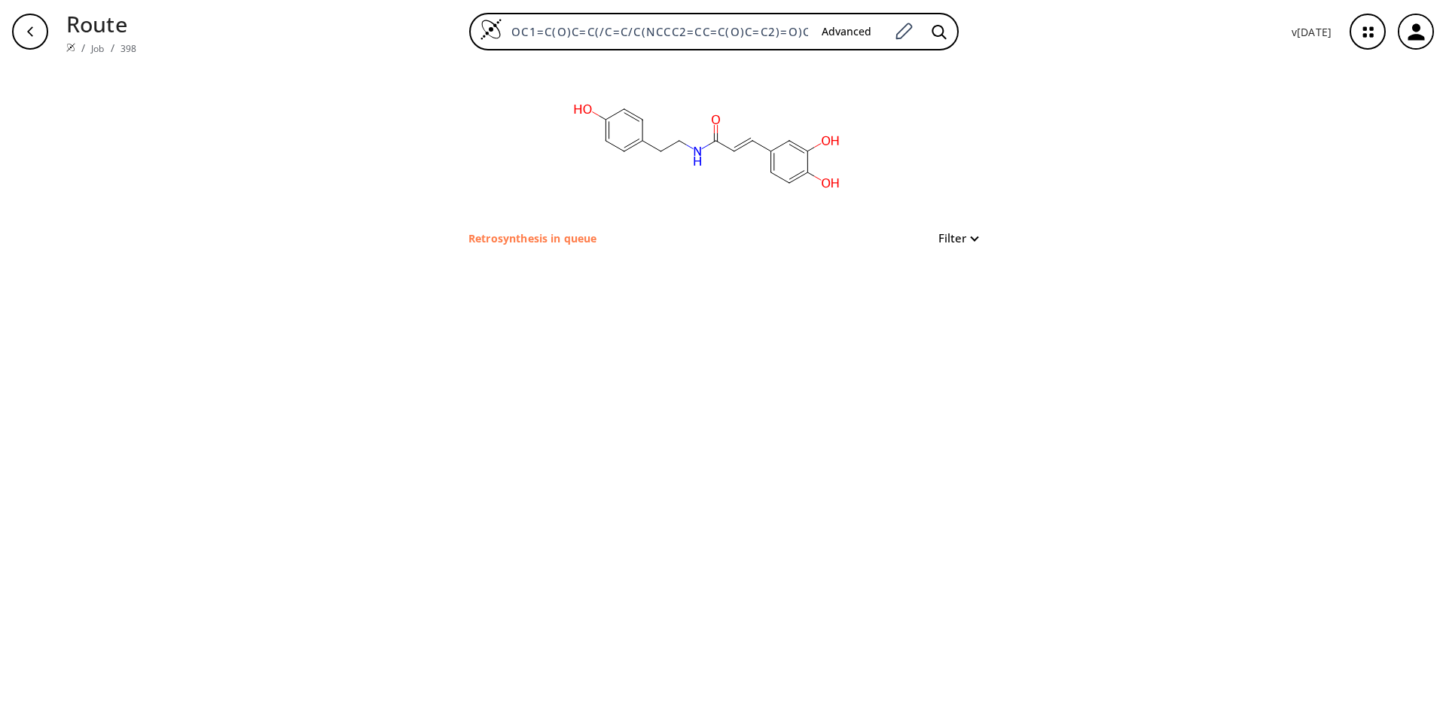
click at [981, 238] on div "clear Retrosynthesis in queue Filter" at bounding box center [722, 155] width 557 height 184
click at [970, 233] on button "Filter" at bounding box center [953, 238] width 48 height 11
click at [523, 238] on div at bounding box center [723, 361] width 1446 height 722
click at [523, 236] on p "Retrosynthesis in queue" at bounding box center [532, 238] width 128 height 16
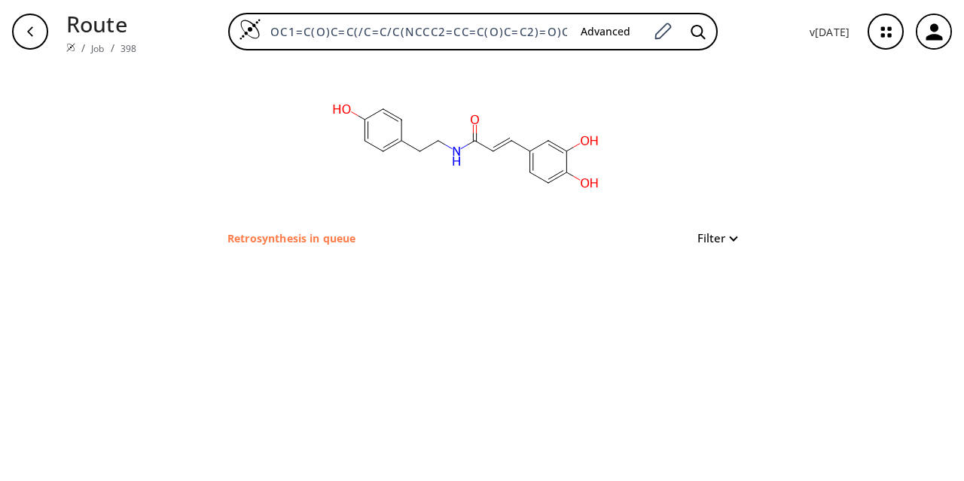
click at [279, 235] on p "Retrosynthesis in queue" at bounding box center [291, 238] width 128 height 16
click at [120, 42] on link "398" at bounding box center [128, 48] width 16 height 13
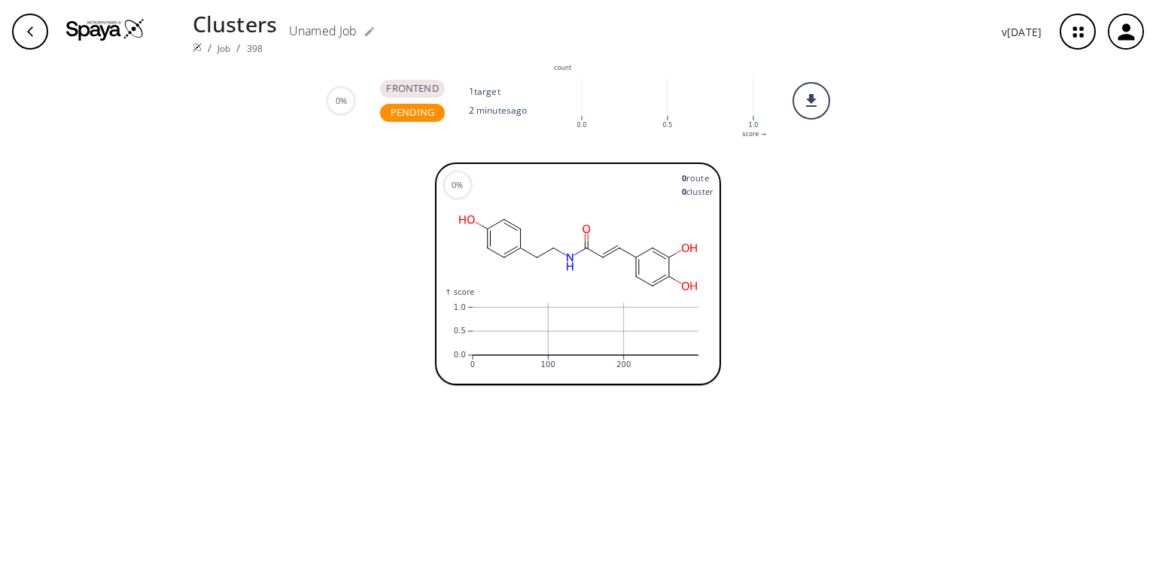
click at [425, 89] on span "FRONTEND" at bounding box center [412, 88] width 64 height 15
click at [364, 32] on icon "button" at bounding box center [370, 32] width 12 height 12
click at [145, 87] on div "0% FRONTEND PENDING 1 target 2 minutes ago :where(.plot-d6a7b5) { --plot-backgr…" at bounding box center [578, 100] width 1156 height 75
click at [26, 26] on icon "button" at bounding box center [30, 32] width 12 height 12
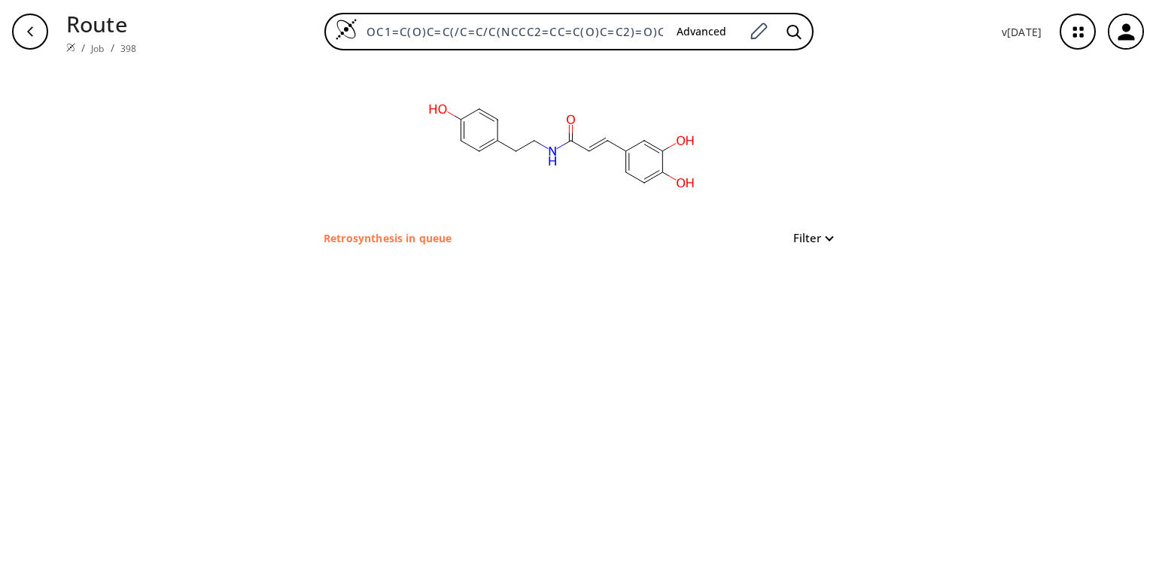
click at [350, 232] on p "Retrosynthesis in queue" at bounding box center [388, 238] width 128 height 16
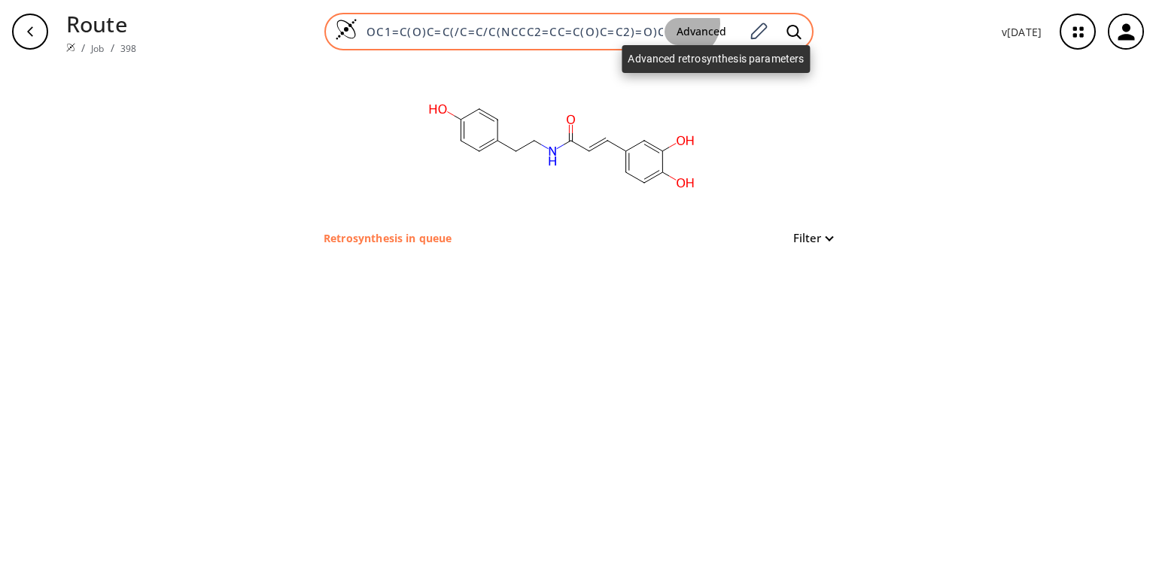
click at [711, 27] on button "Advanced" at bounding box center [702, 32] width 74 height 28
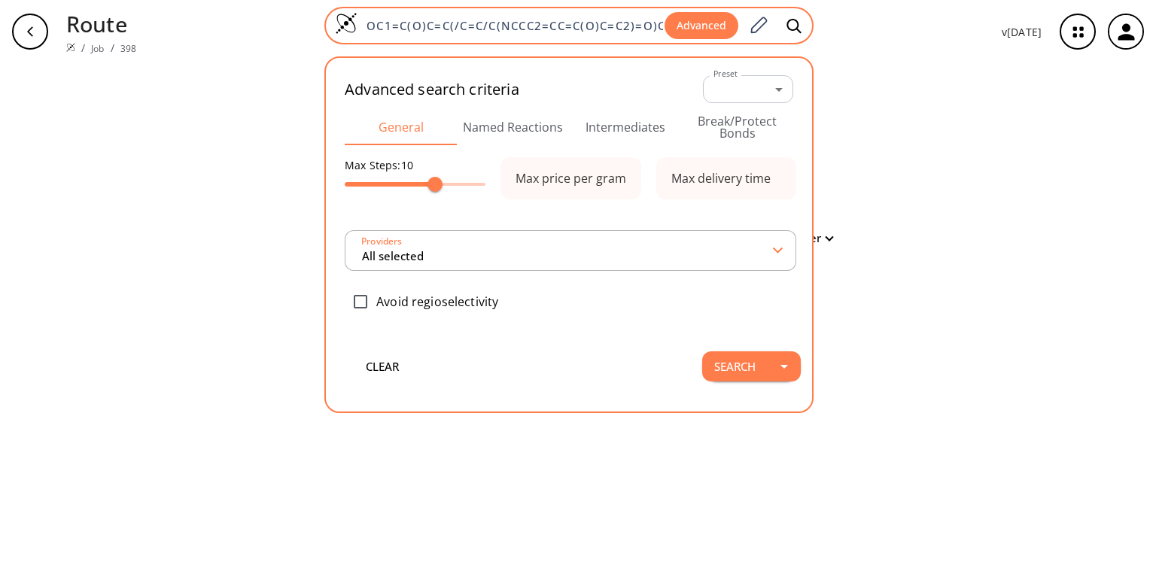
type input "All selected"
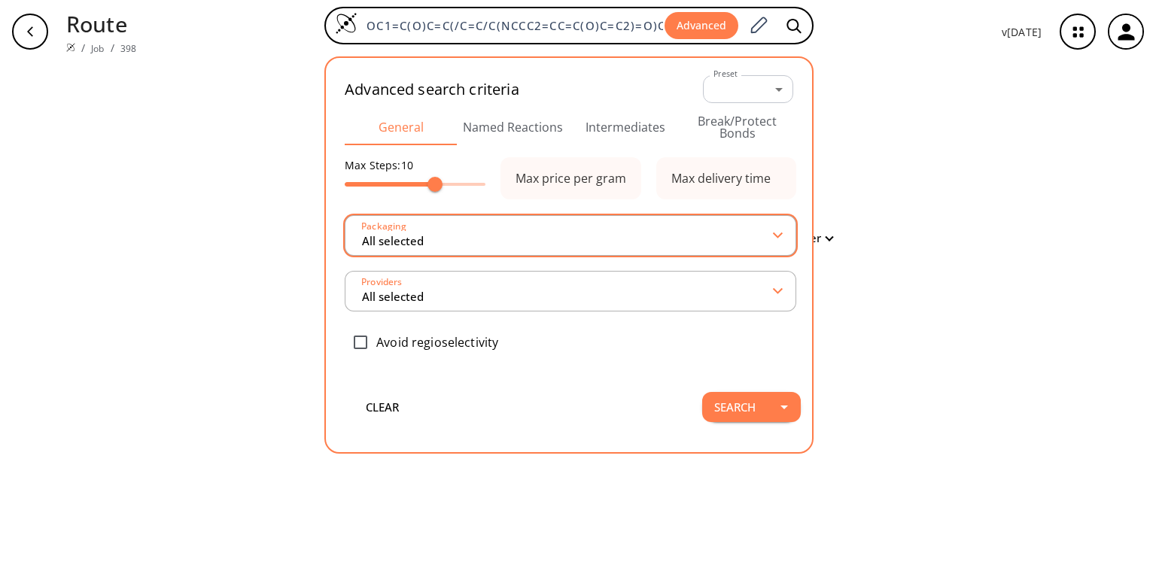
click at [495, 239] on input "All selected" at bounding box center [567, 235] width 413 height 27
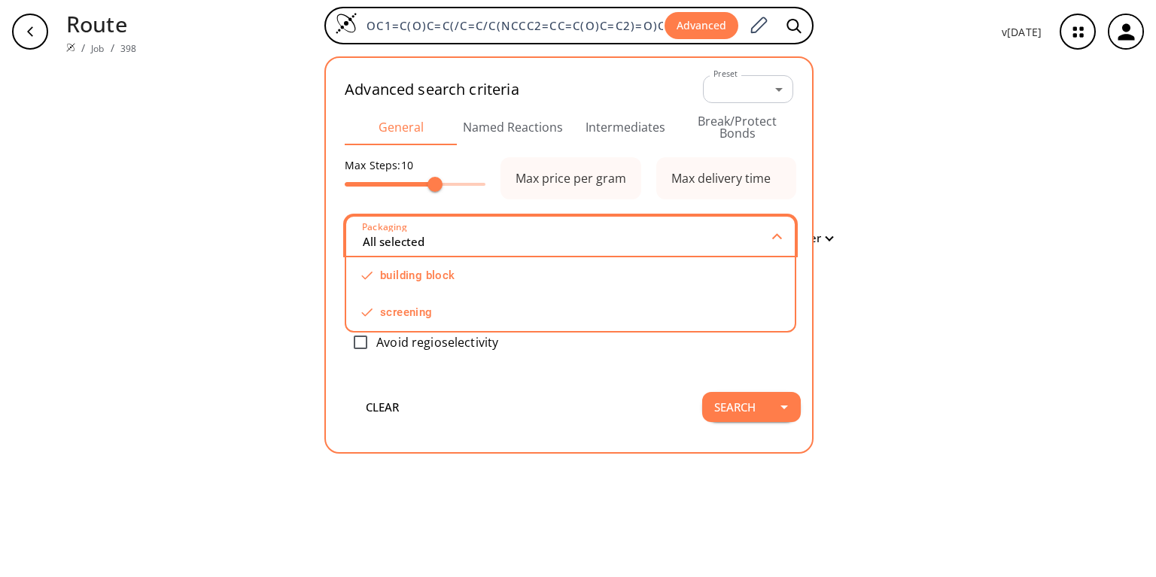
click at [495, 239] on input "All selected" at bounding box center [567, 236] width 412 height 27
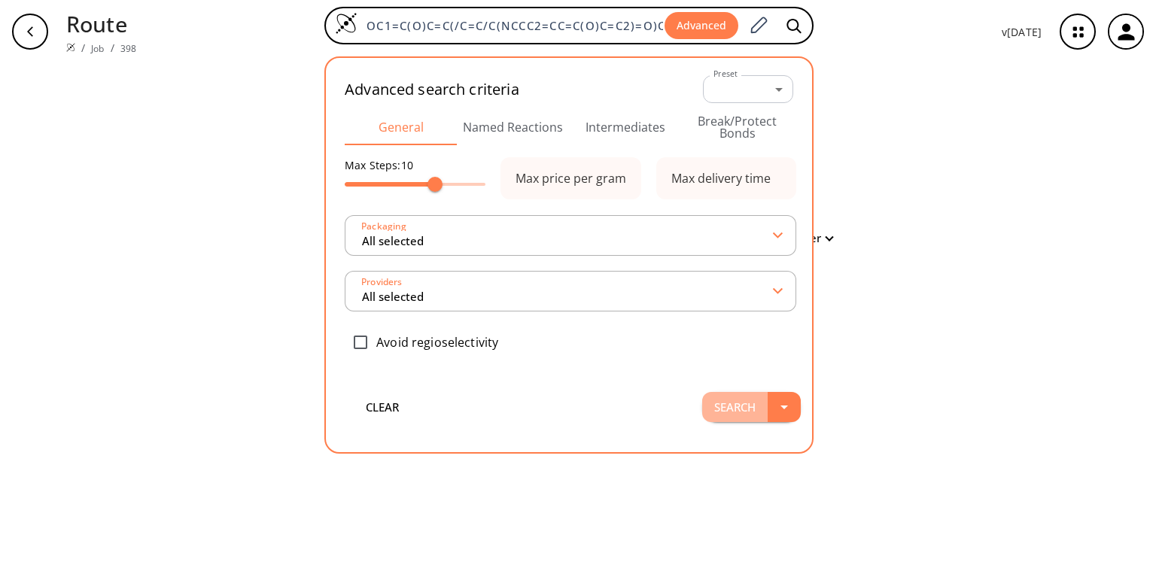
click at [750, 395] on button "Search" at bounding box center [735, 407] width 66 height 30
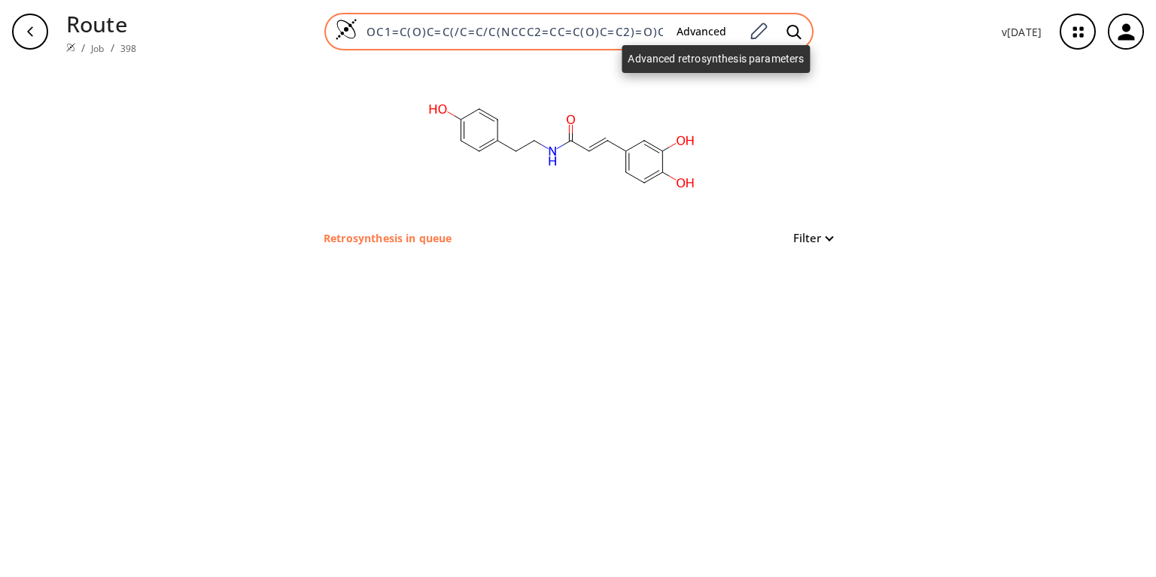
scroll to position [0, 1]
drag, startPoint x: 552, startPoint y: 33, endPoint x: 729, endPoint y: 41, distance: 177.1
click at [729, 41] on div "OC1=C(O)C=C(/C=C/C(NCCC2=CC=C(O)C=C2)=O)C=C1 Advanced" at bounding box center [568, 32] width 489 height 38
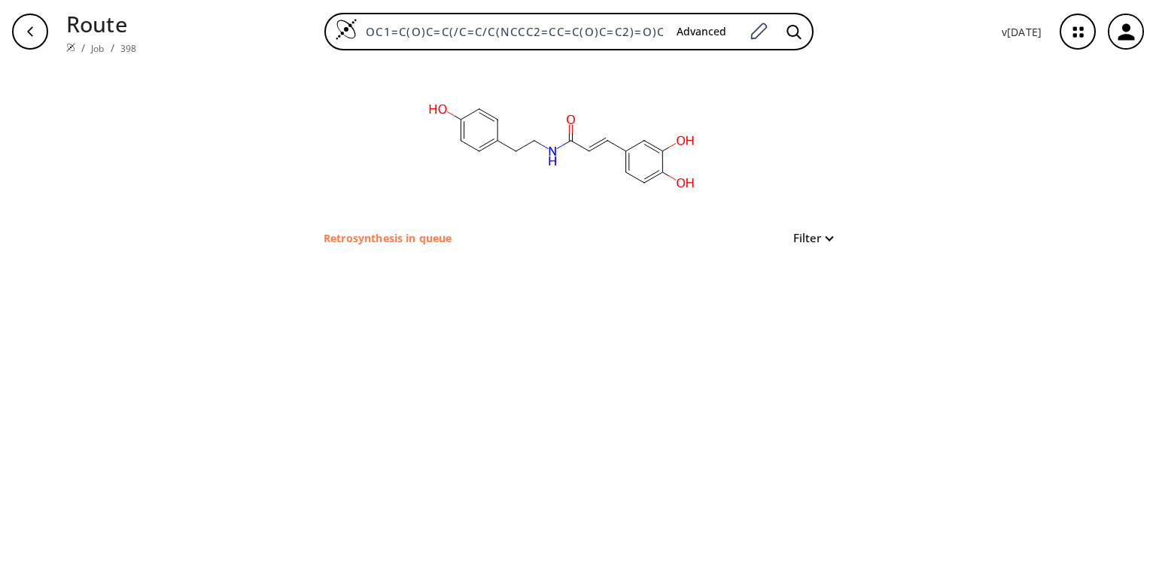
scroll to position [0, 0]
click at [958, 172] on div "clear Retrosynthesis in queue Filter" at bounding box center [578, 320] width 1156 height 514
click at [358, 237] on p "Retrosynthesis in queue" at bounding box center [388, 238] width 128 height 16
click at [358, 233] on p "Retrosynthesis in queue" at bounding box center [388, 238] width 128 height 16
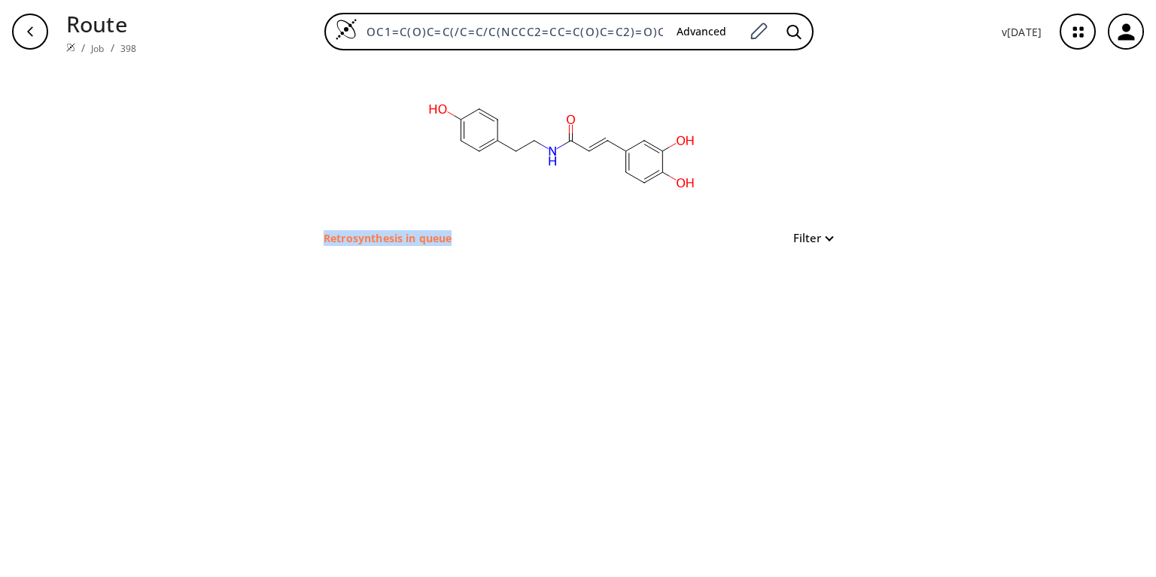
click at [358, 233] on p "Retrosynthesis in queue" at bounding box center [388, 238] width 128 height 16
click at [28, 32] on icon "button" at bounding box center [30, 31] width 6 height 10
click at [93, 42] on link "Job" at bounding box center [97, 48] width 13 height 13
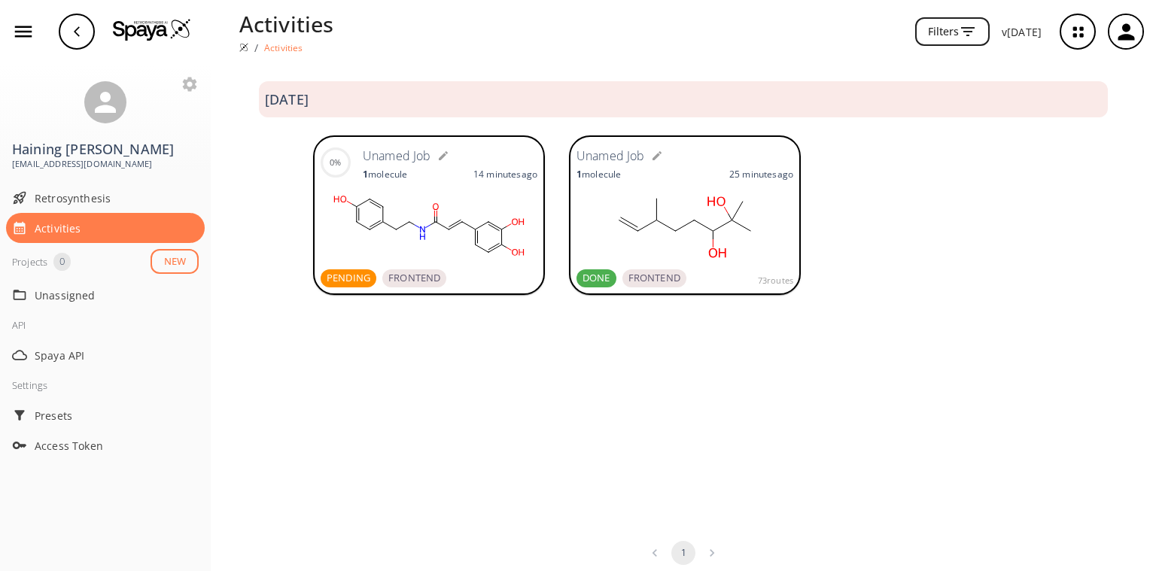
click at [404, 242] on rect at bounding box center [429, 225] width 217 height 75
click at [647, 197] on rect at bounding box center [685, 225] width 217 height 75
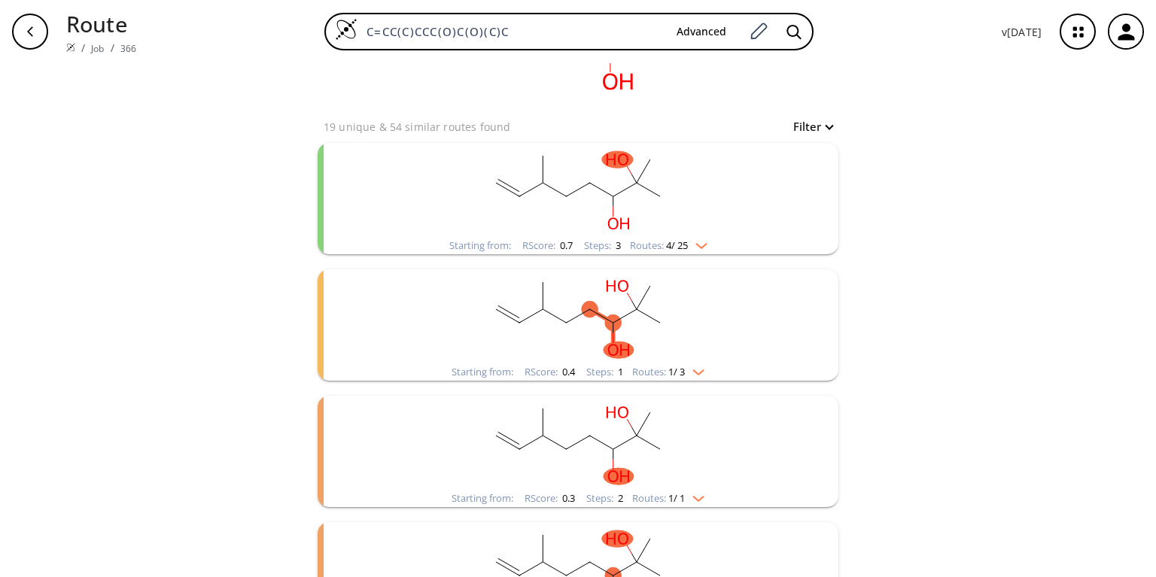
scroll to position [120, 0]
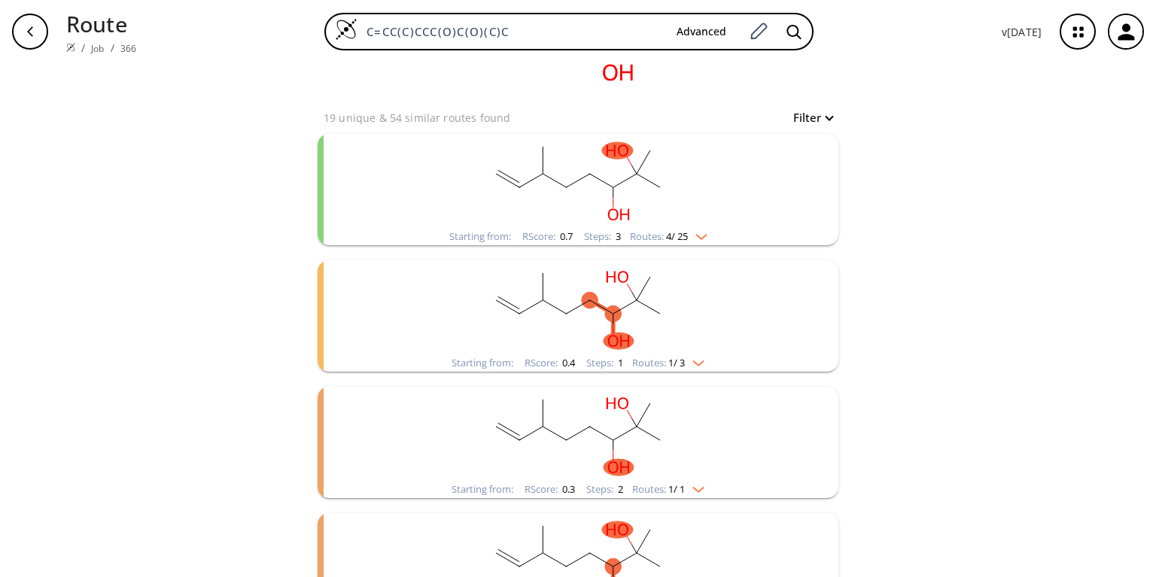
click at [700, 219] on rect "clusters" at bounding box center [577, 181] width 391 height 94
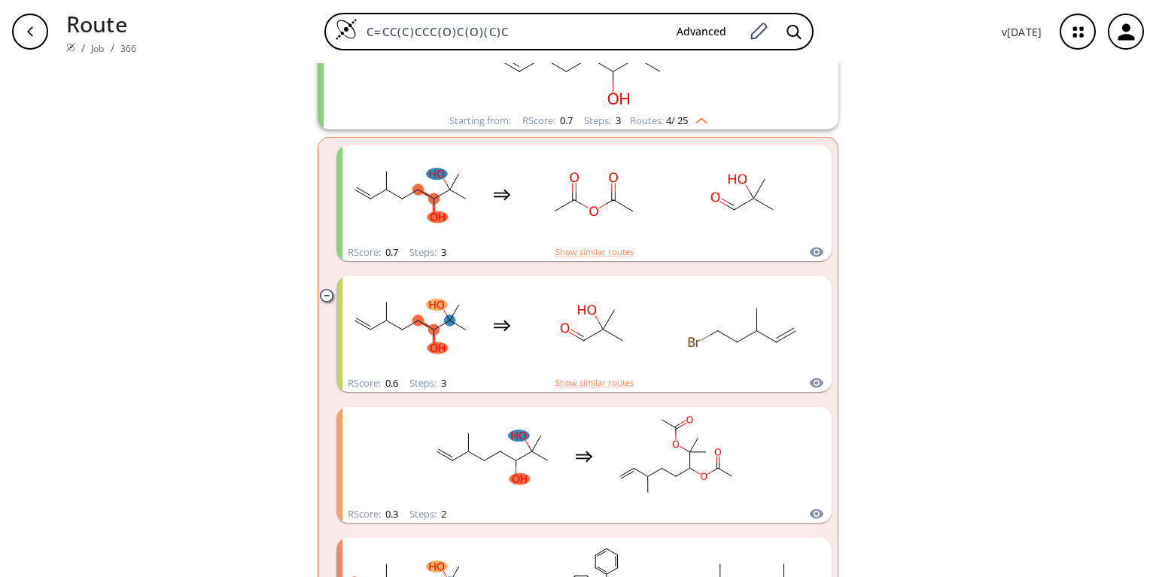
scroll to position [241, 0]
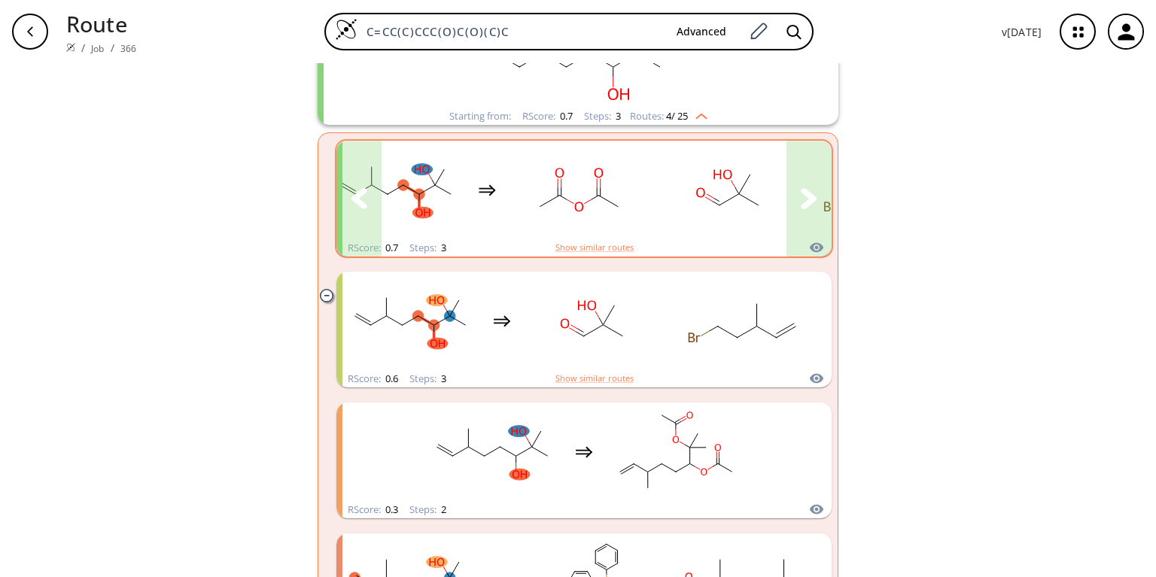
click at [809, 197] on icon "clusters" at bounding box center [809, 198] width 17 height 21
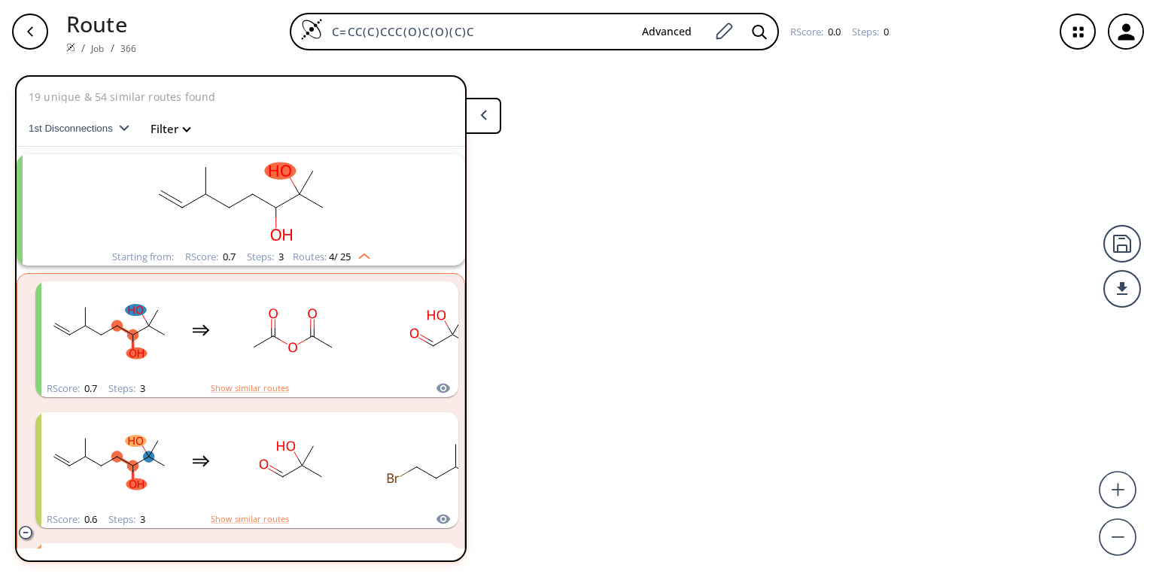
scroll to position [26, 0]
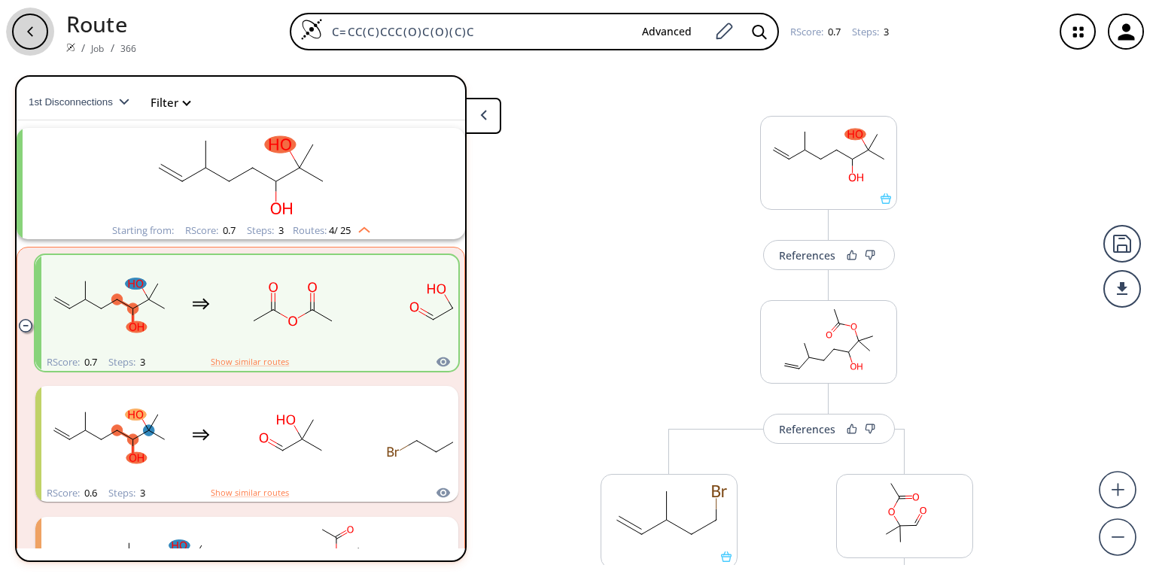
click at [38, 40] on div "button" at bounding box center [30, 32] width 36 height 36
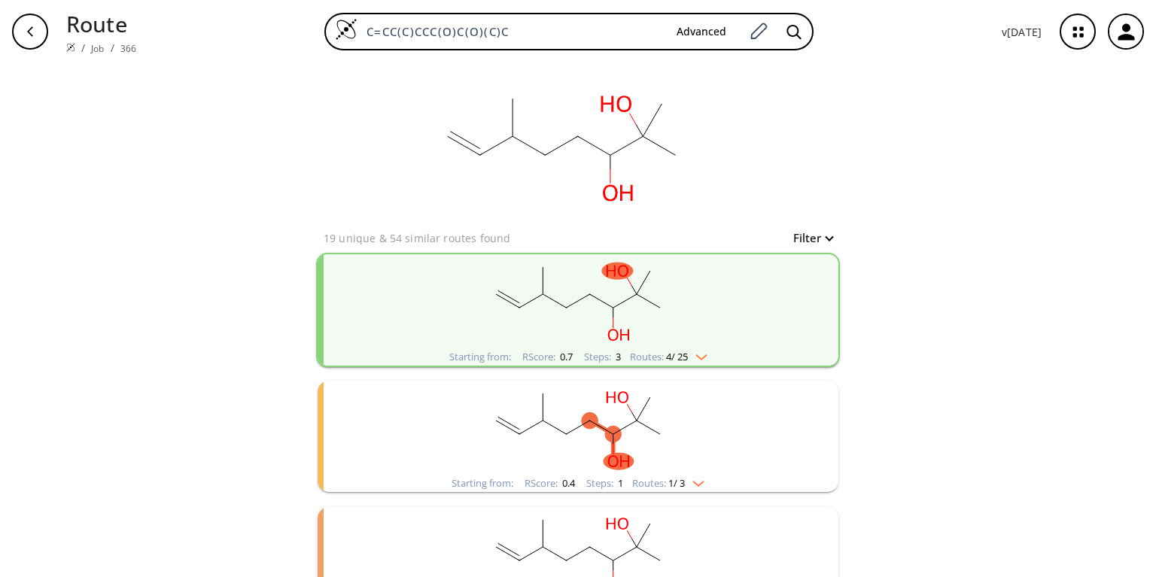
scroll to position [120, 0]
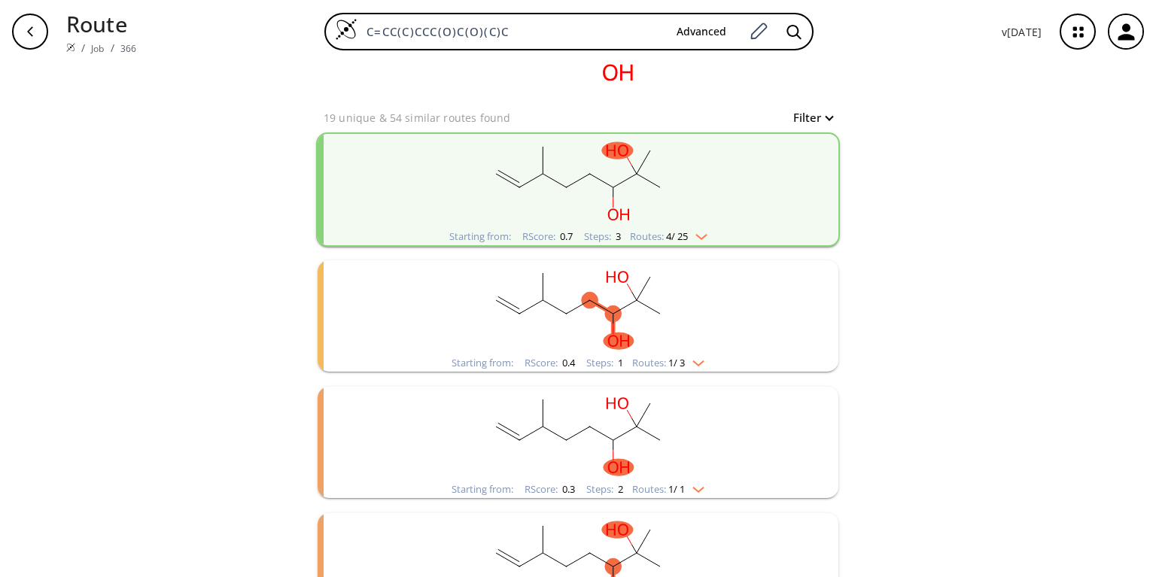
click at [535, 211] on rect "clusters" at bounding box center [577, 181] width 391 height 94
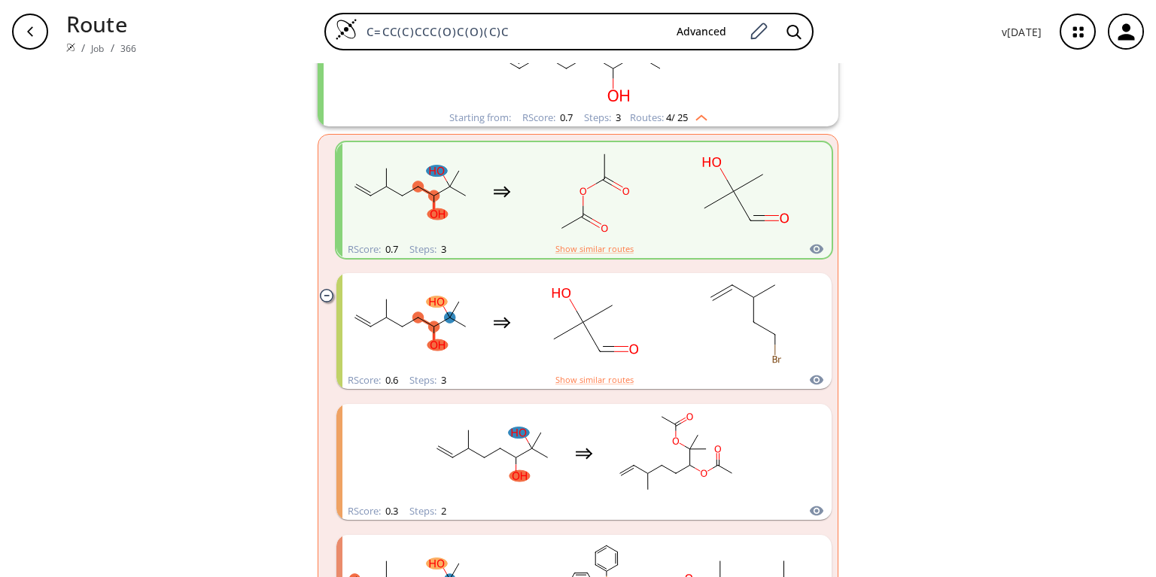
scroll to position [241, 0]
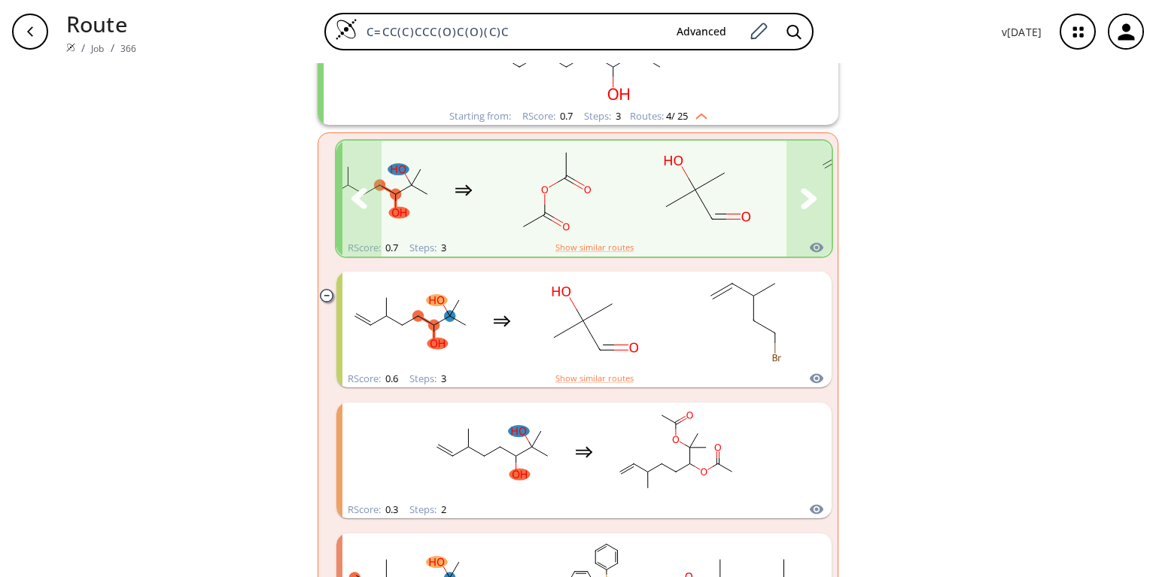
click at [800, 203] on button "clusters" at bounding box center [809, 199] width 45 height 116
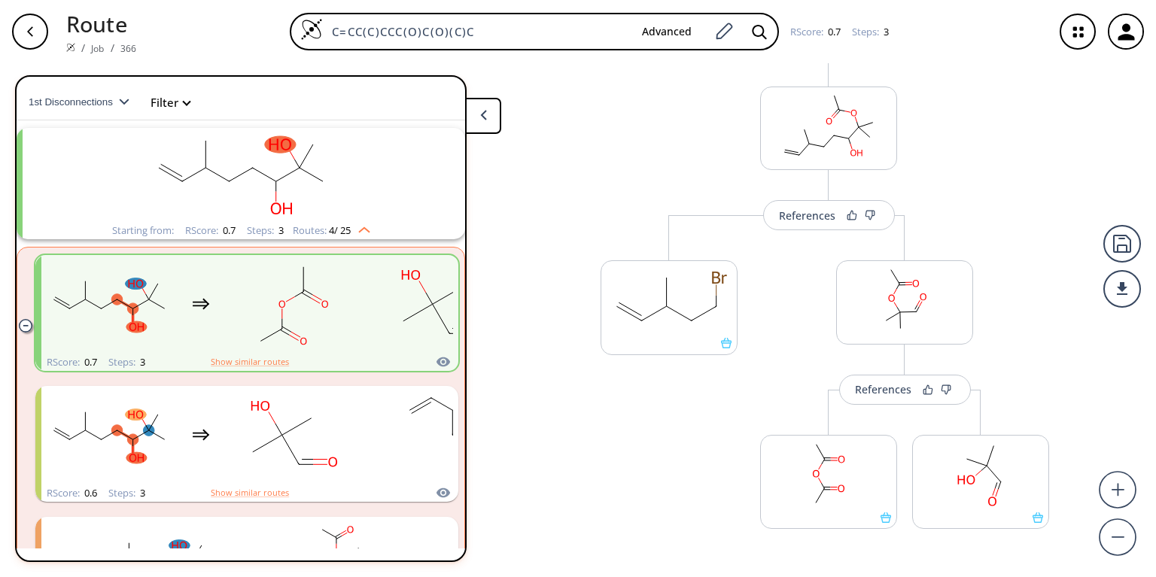
scroll to position [236, 0]
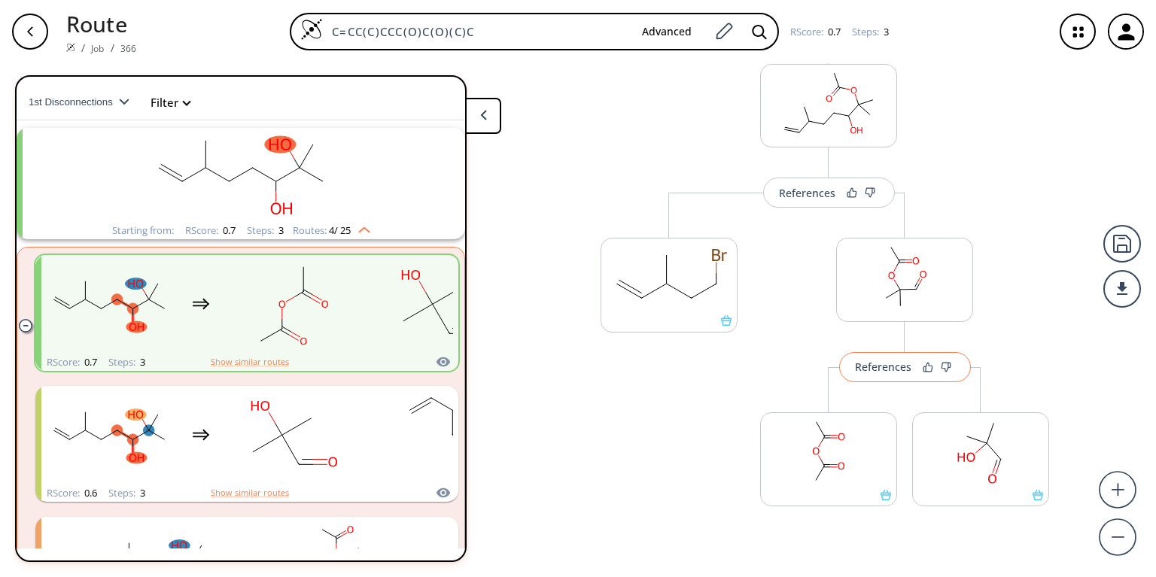
click at [879, 370] on div "References" at bounding box center [883, 367] width 56 height 10
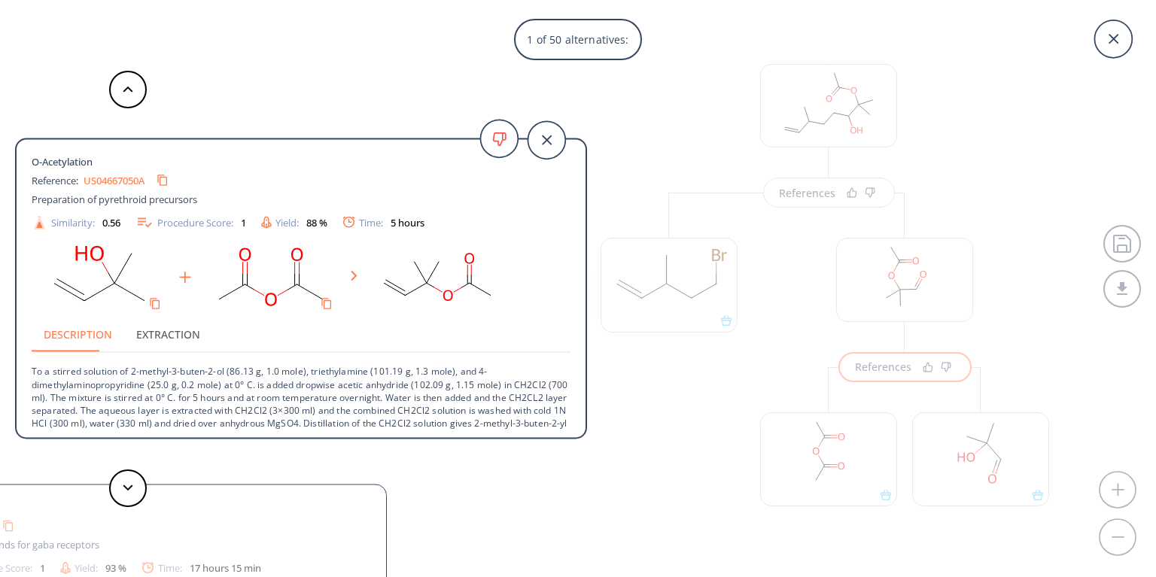
click at [789, 189] on div "1 of 50 alternatives: O-Acetylation Reference: US04667050A Preparation of pyret…" at bounding box center [578, 288] width 1156 height 577
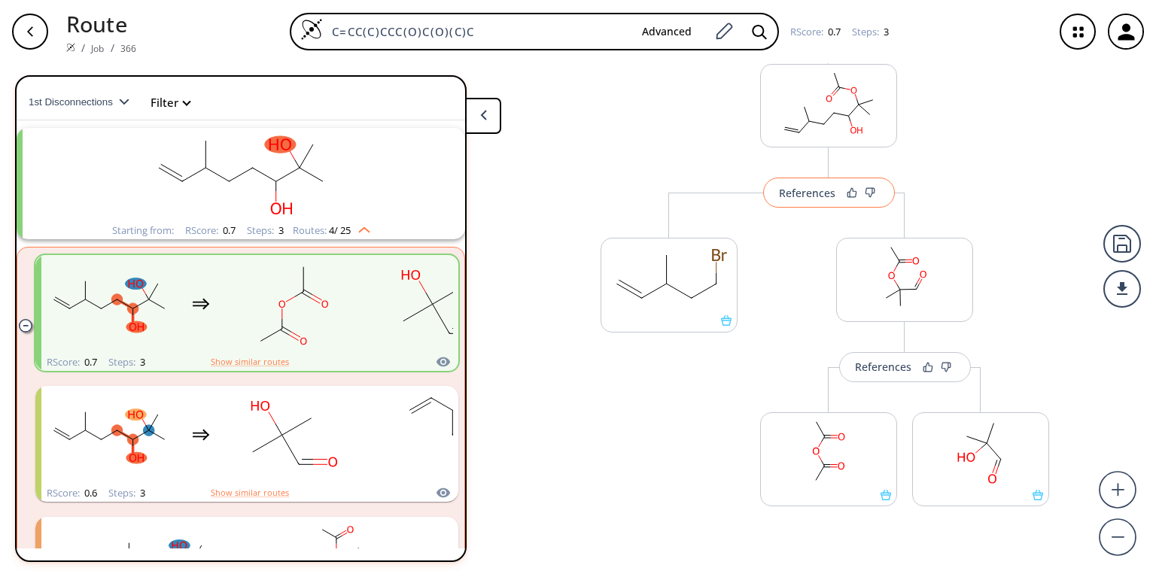
click at [791, 193] on div "References" at bounding box center [807, 193] width 56 height 10
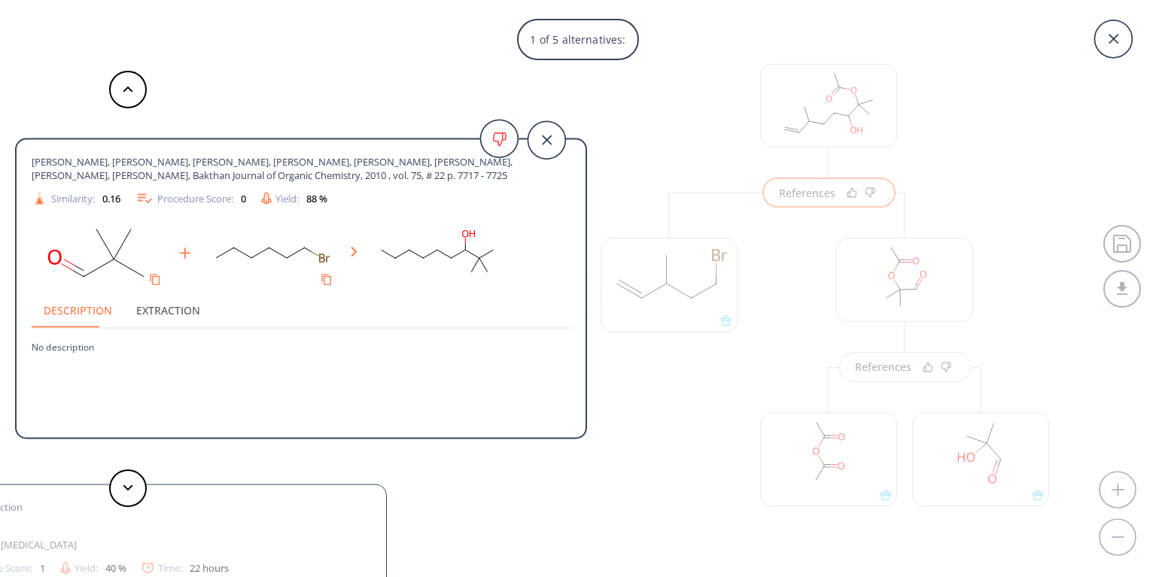
click at [696, 379] on div "1 of 5 alternatives: Eagon, Scott, Delieto, Cassandra, McDonald, William J., Ha…" at bounding box center [578, 288] width 1156 height 577
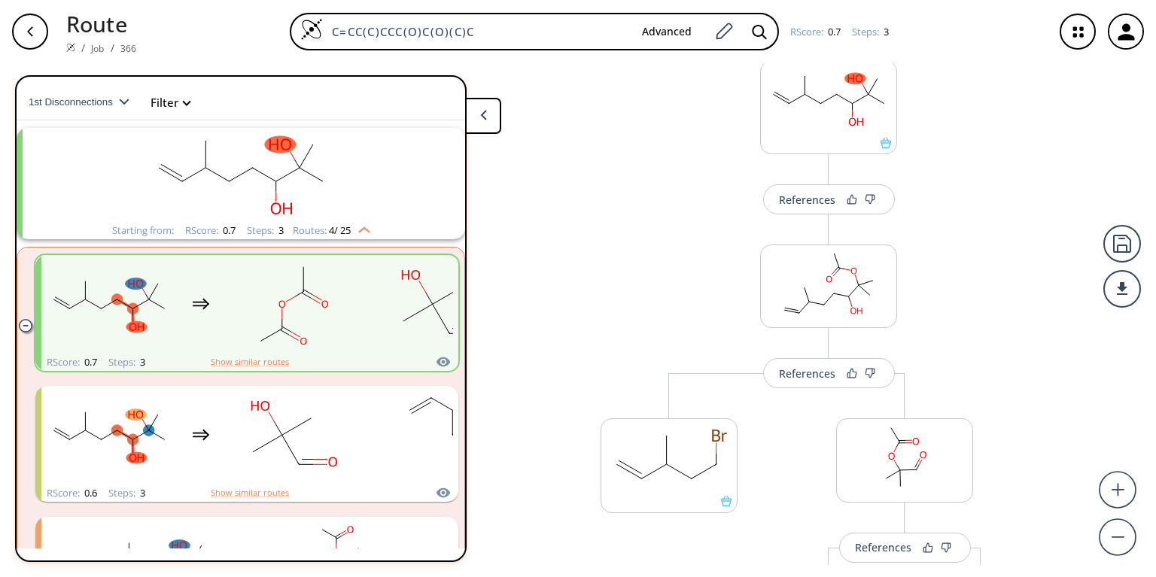
scroll to position [0, 0]
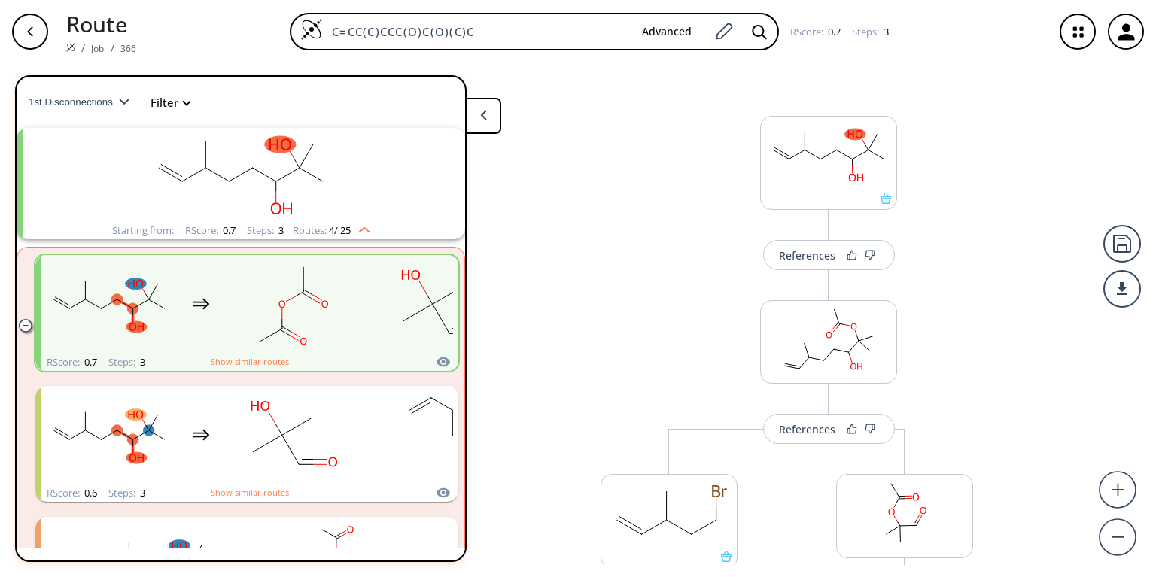
click at [20, 29] on div "button" at bounding box center [30, 32] width 36 height 36
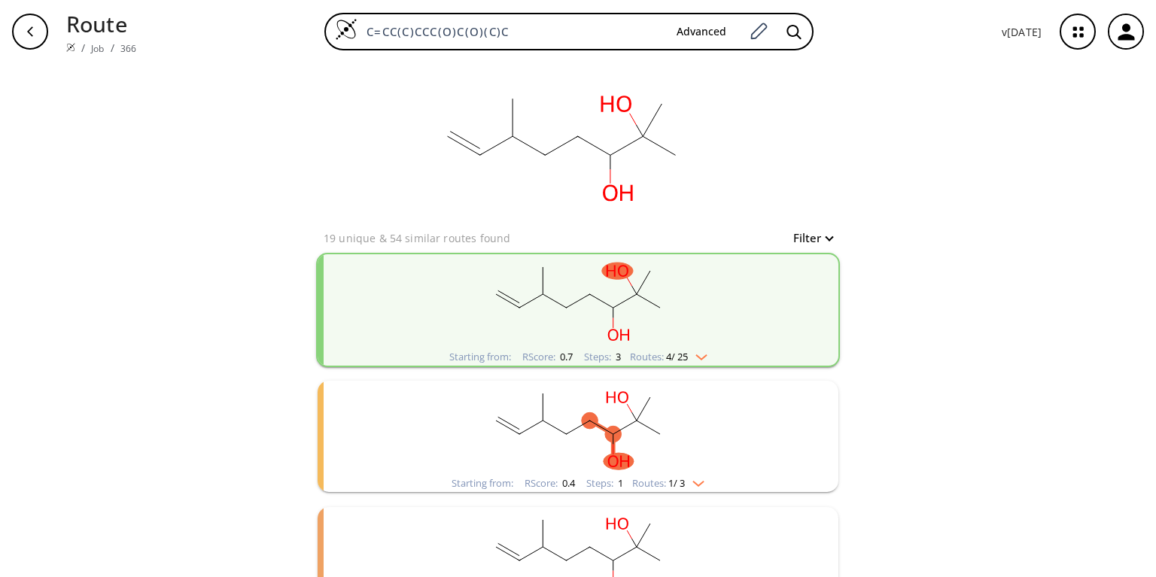
click at [20, 29] on div "button" at bounding box center [30, 32] width 36 height 36
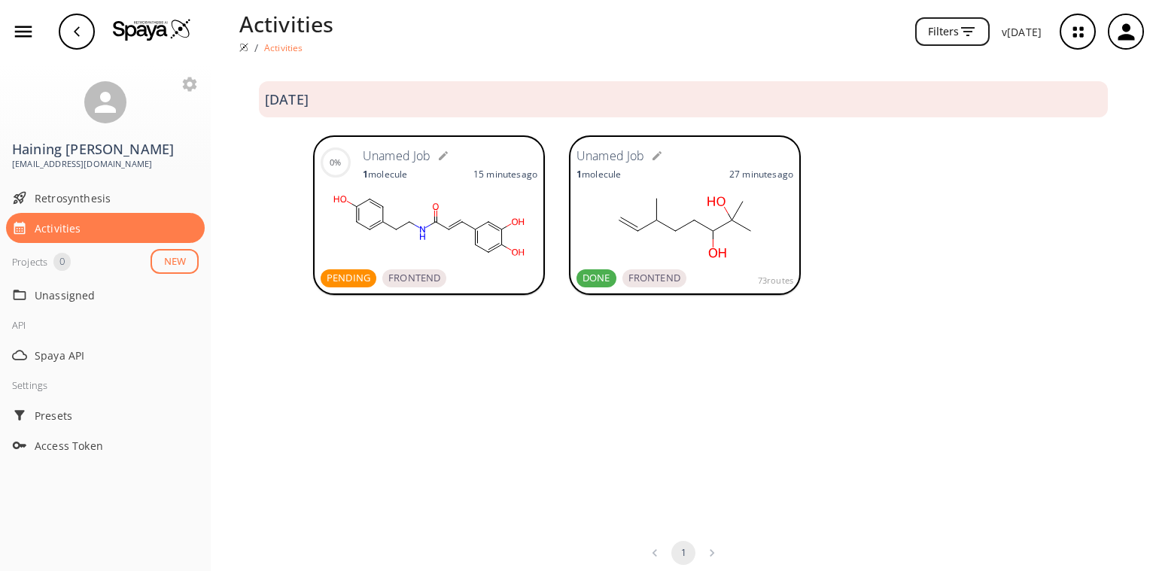
click at [327, 277] on span "PENDING" at bounding box center [349, 278] width 56 height 15
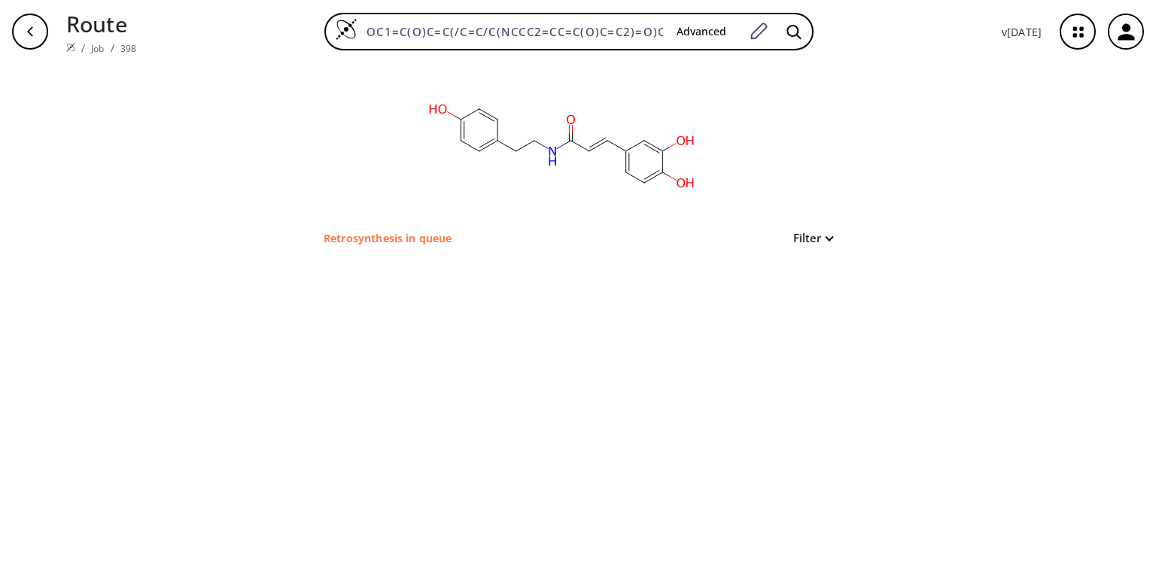
click at [828, 238] on button "Filter" at bounding box center [809, 238] width 48 height 11
click at [995, 233] on div at bounding box center [578, 288] width 1156 height 577
